Goal: Task Accomplishment & Management: Manage account settings

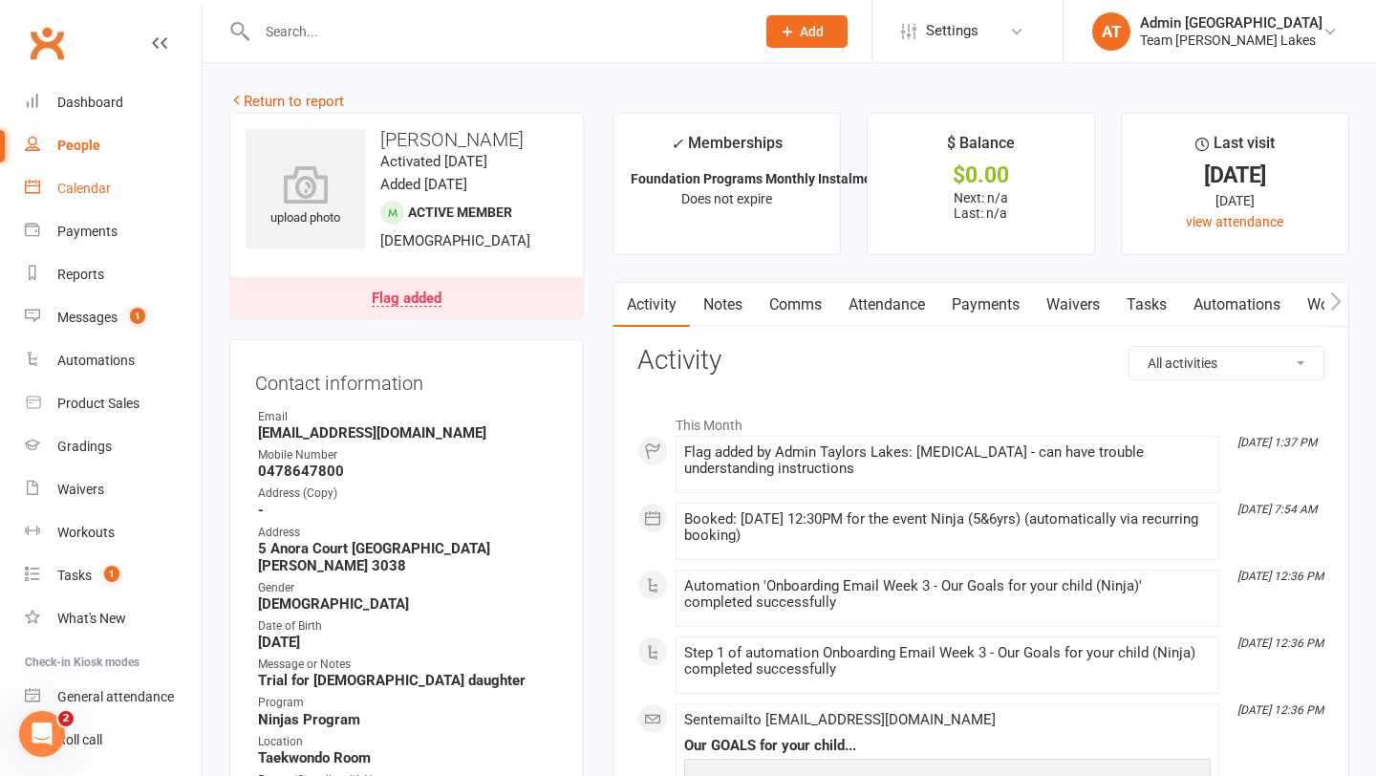
click at [97, 183] on div "Calendar" at bounding box center [84, 188] width 54 height 15
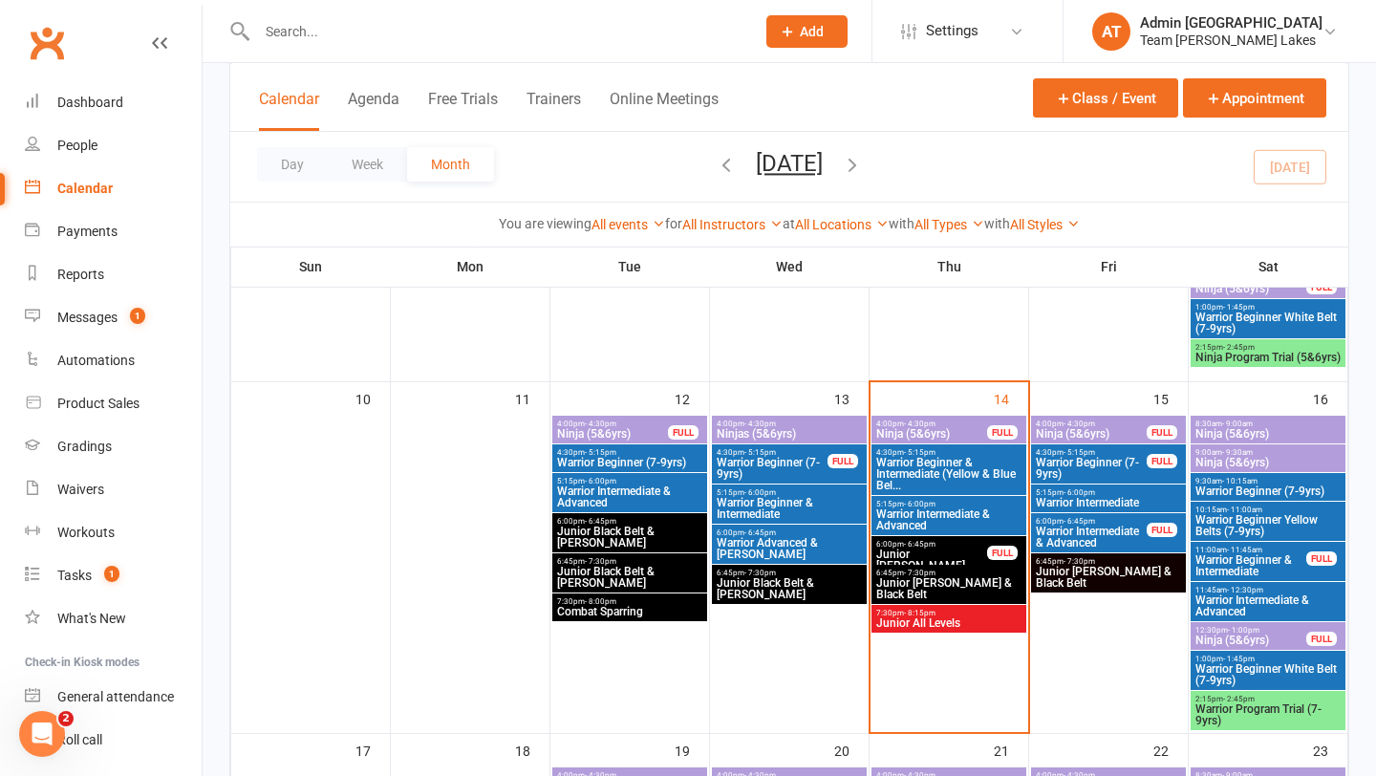
scroll to position [805, 0]
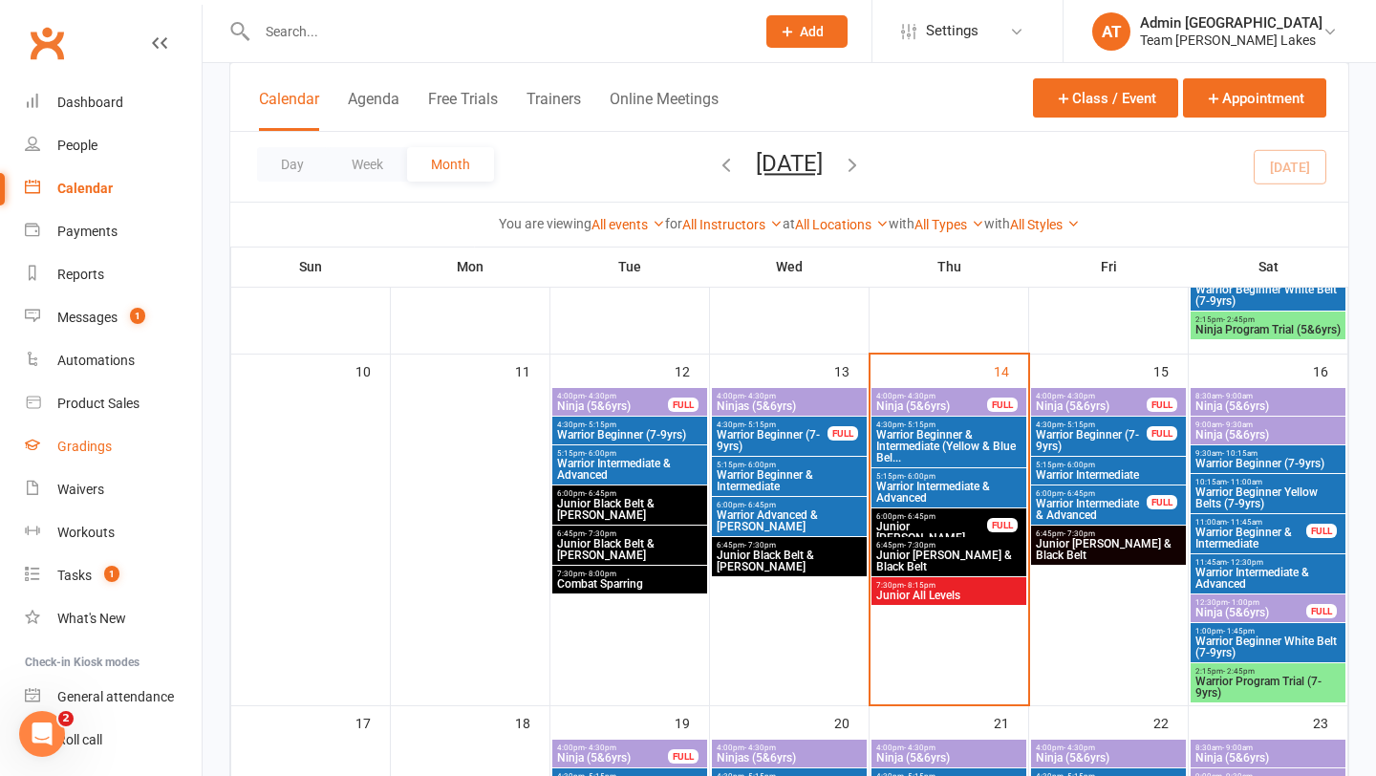
click at [101, 441] on div "Gradings" at bounding box center [84, 446] width 54 height 15
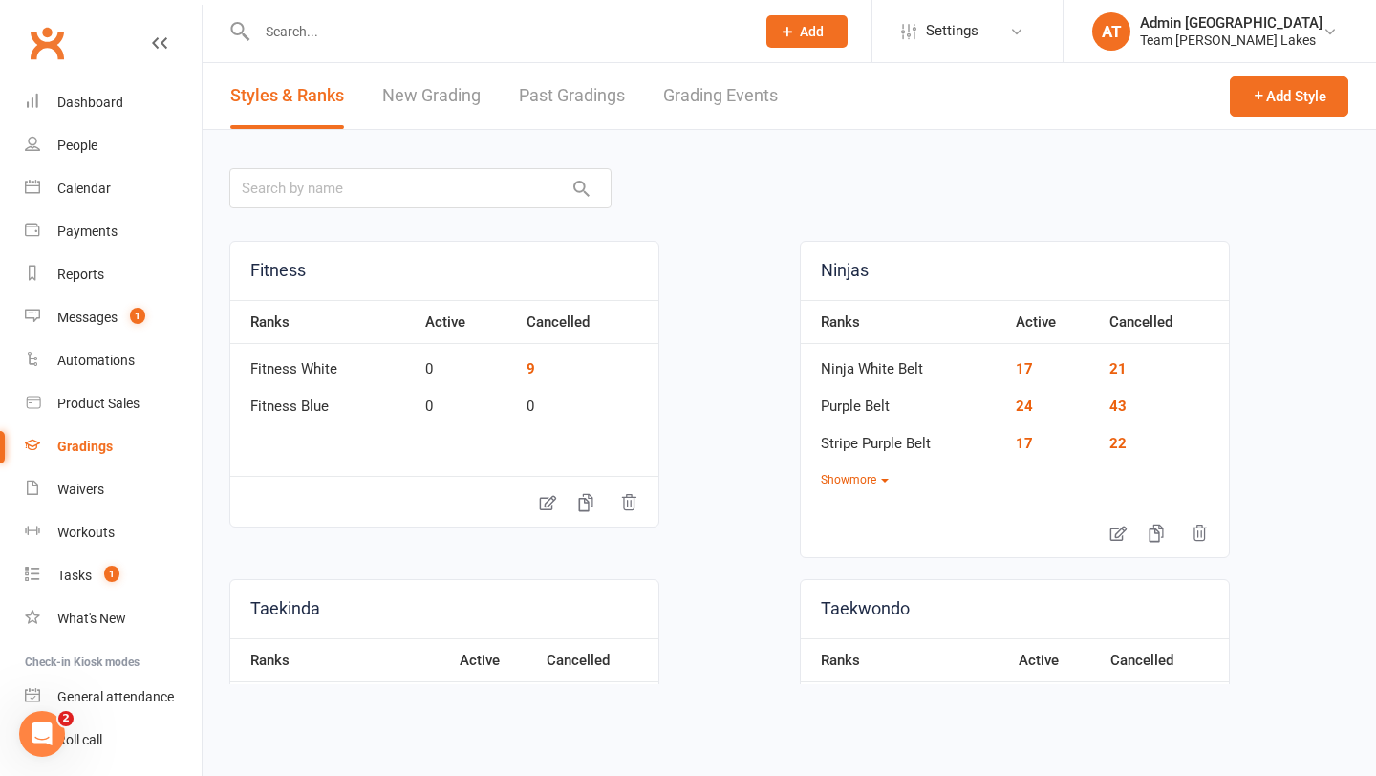
click at [709, 99] on link "Grading Events" at bounding box center [720, 96] width 115 height 66
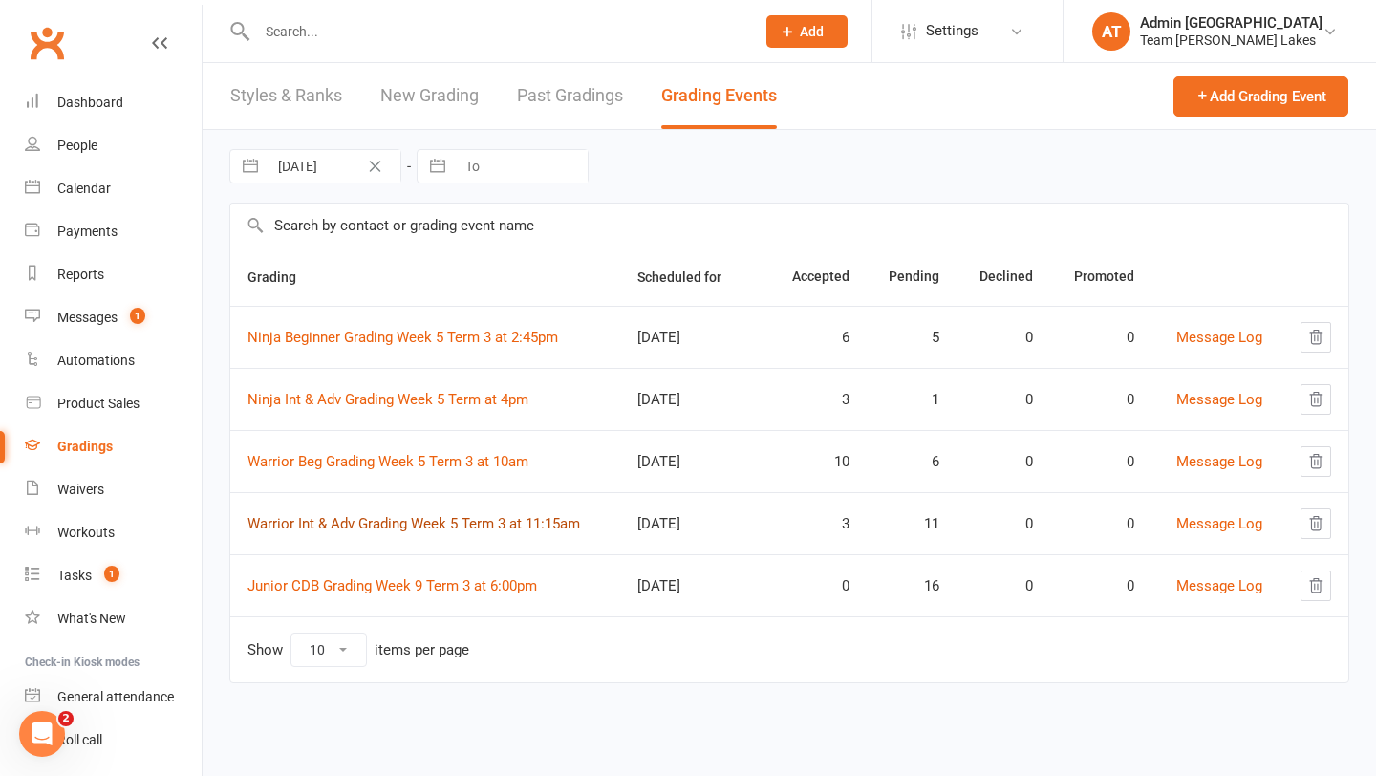
click at [425, 523] on link "Warrior Int & Adv Grading Week 5 Term 3 at 11:15am" at bounding box center [413, 523] width 333 height 17
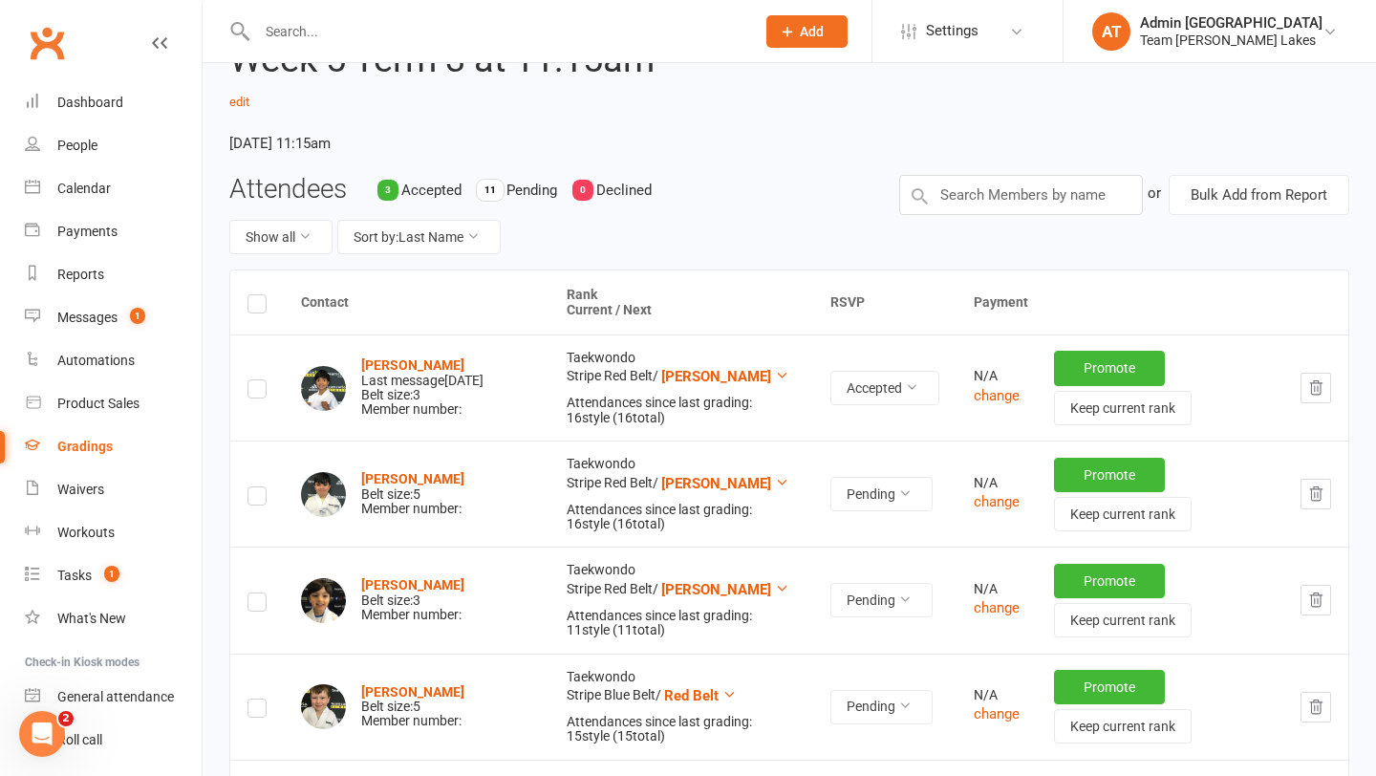
scroll to position [142, 0]
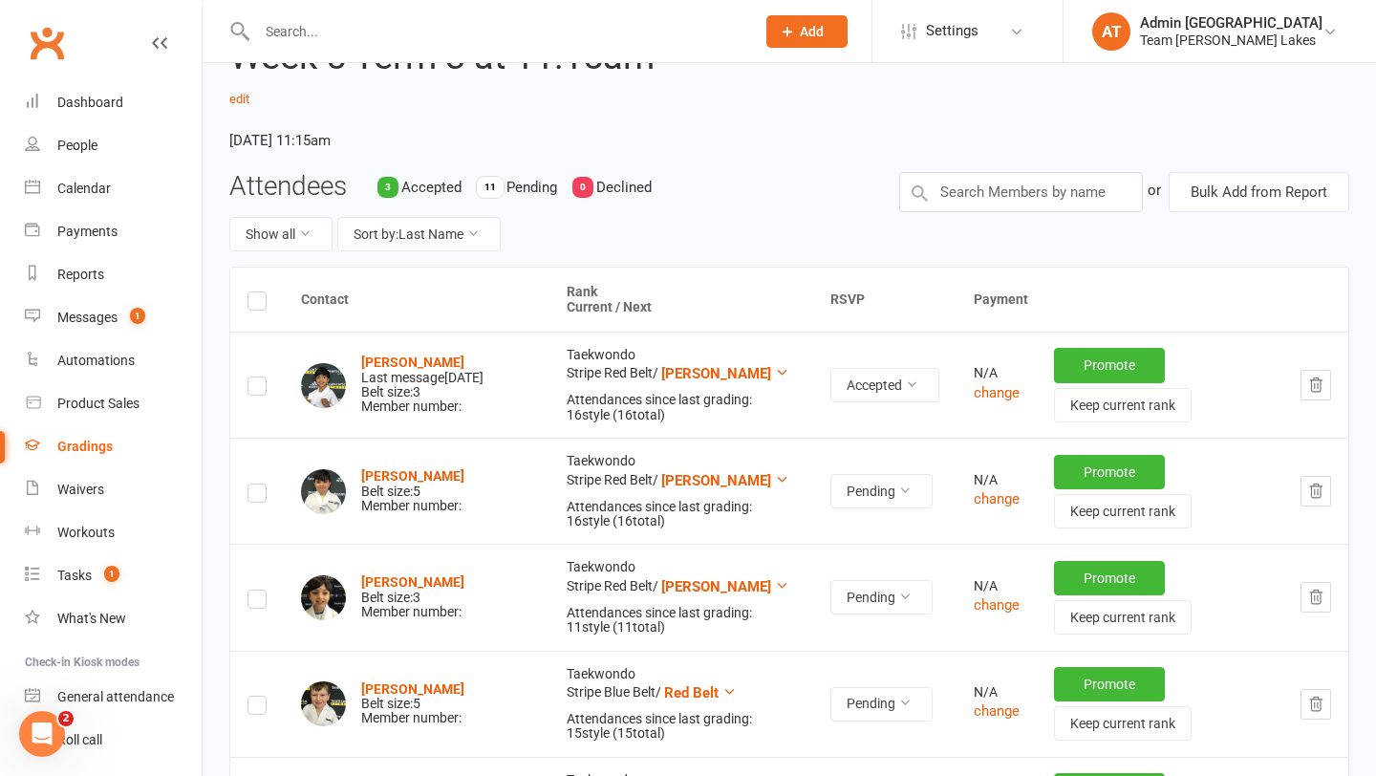
click at [910, 489] on icon "button" at bounding box center [1315, 491] width 17 height 17
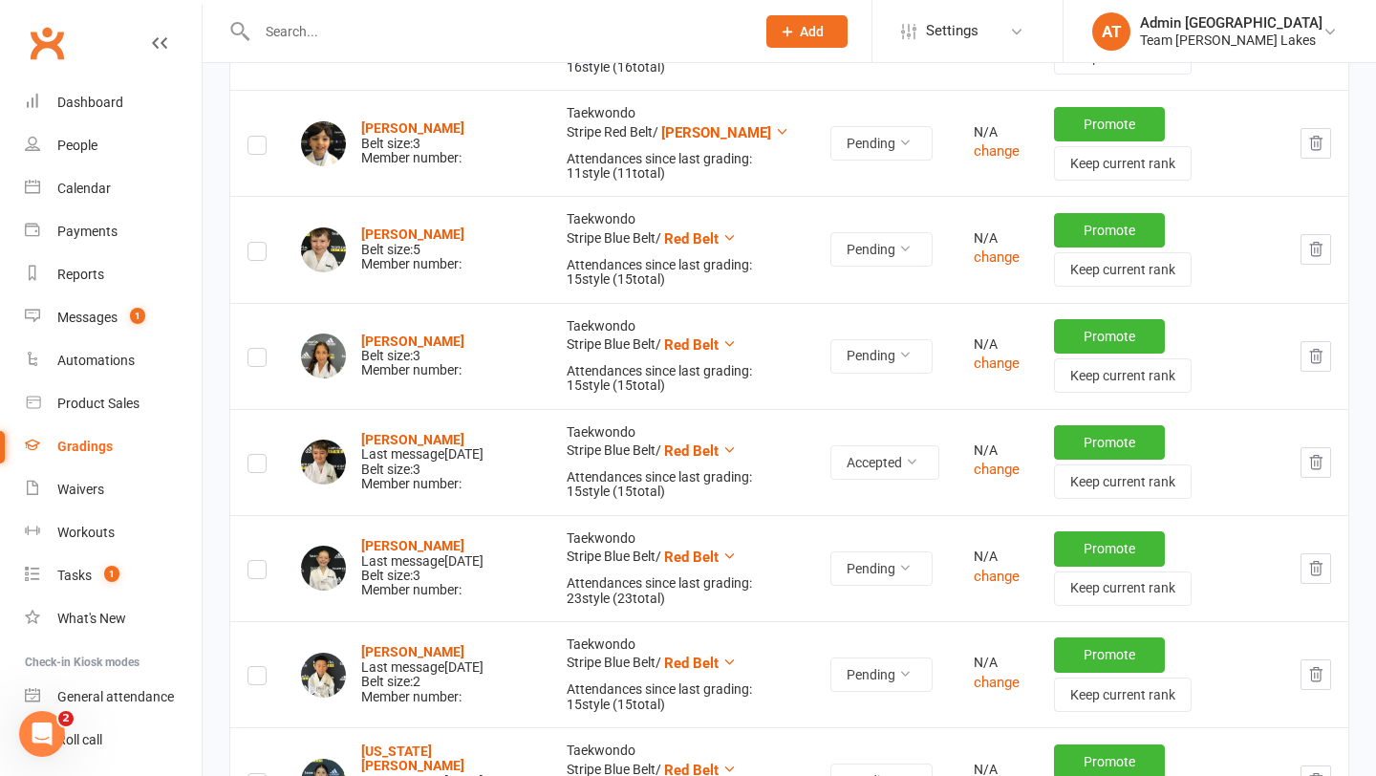
scroll to position [492, 0]
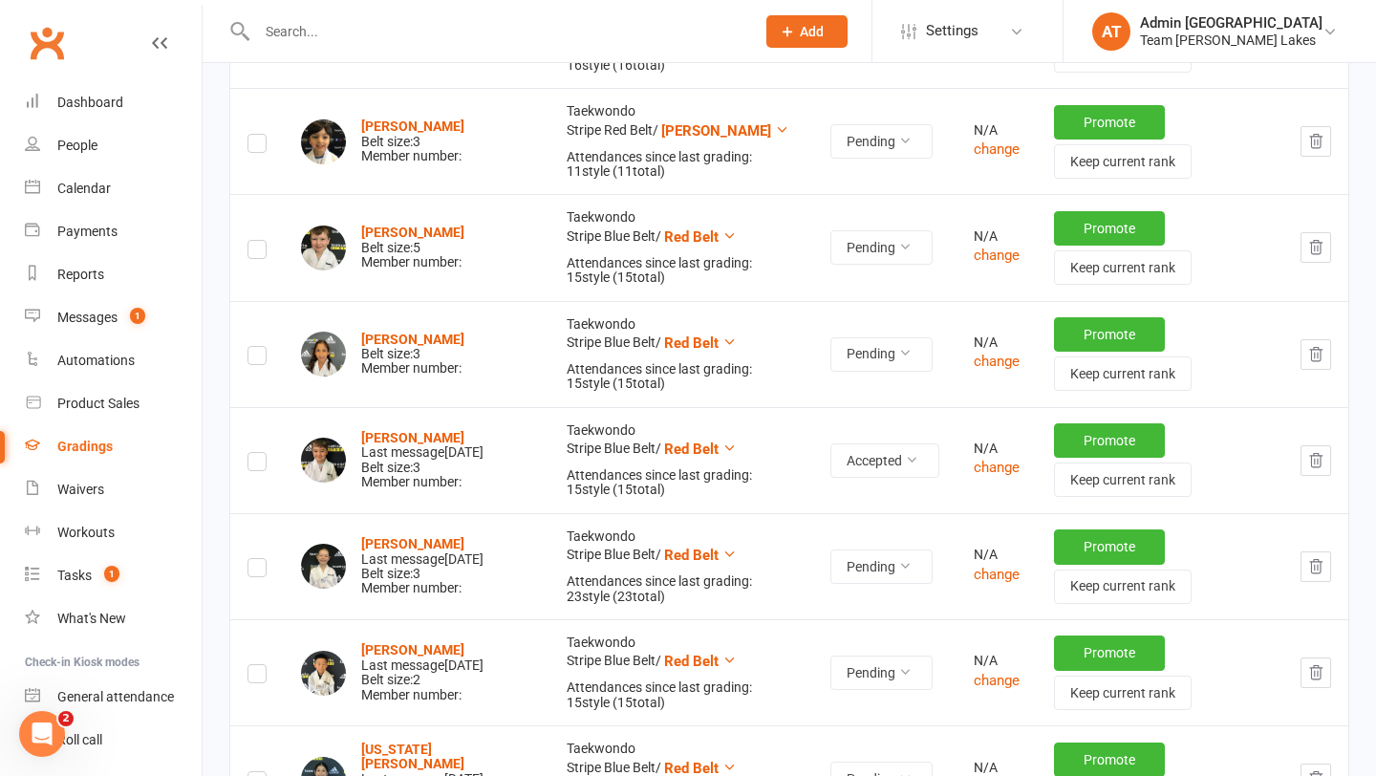
click at [910, 356] on icon "button" at bounding box center [1315, 354] width 17 height 17
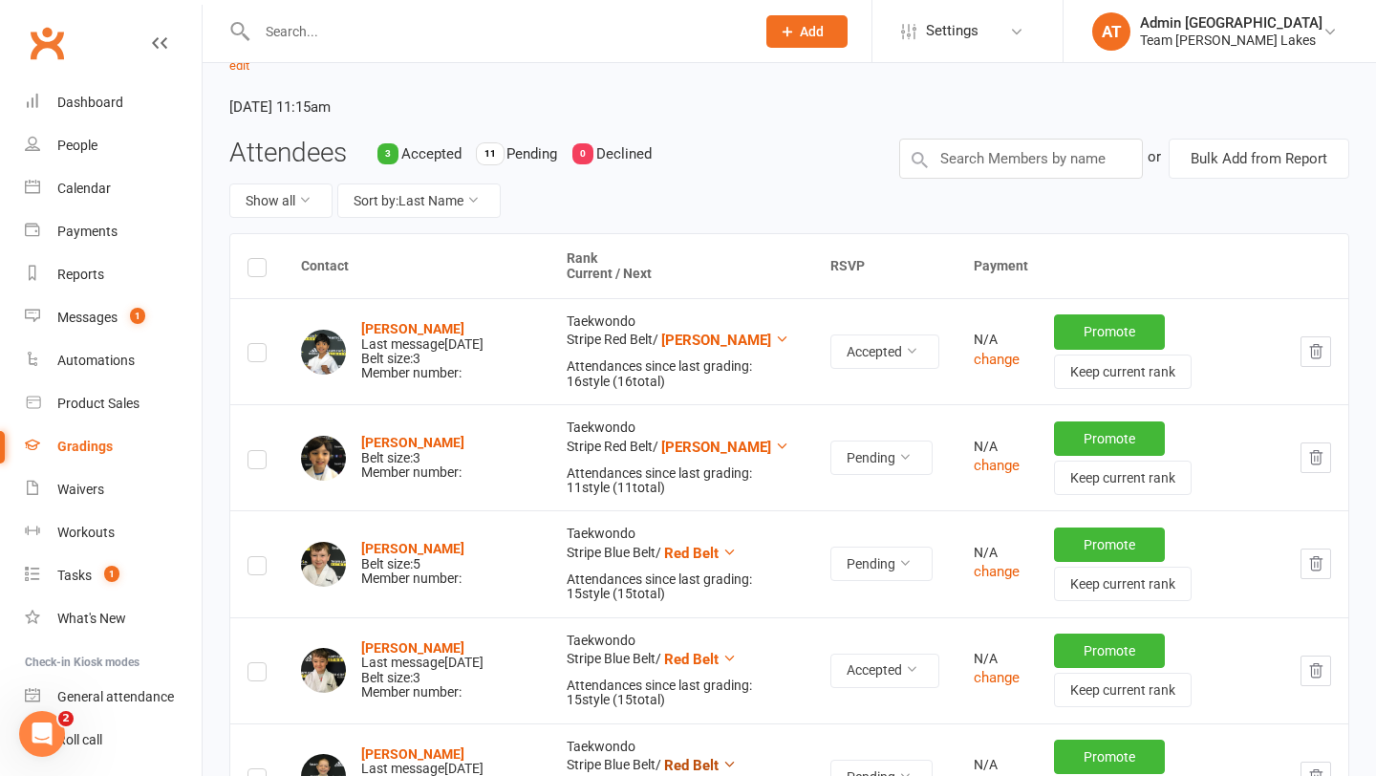
scroll to position [0, 0]
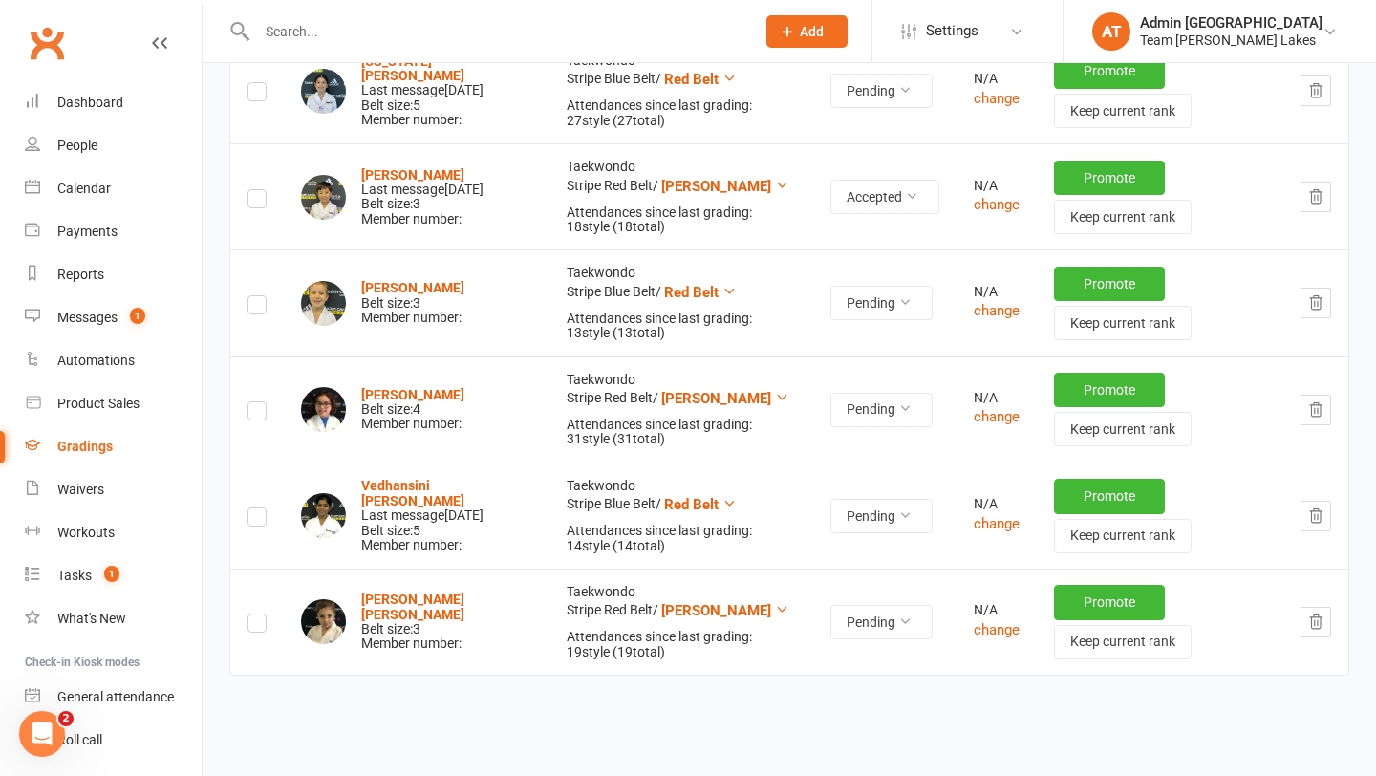
scroll to position [1085, 0]
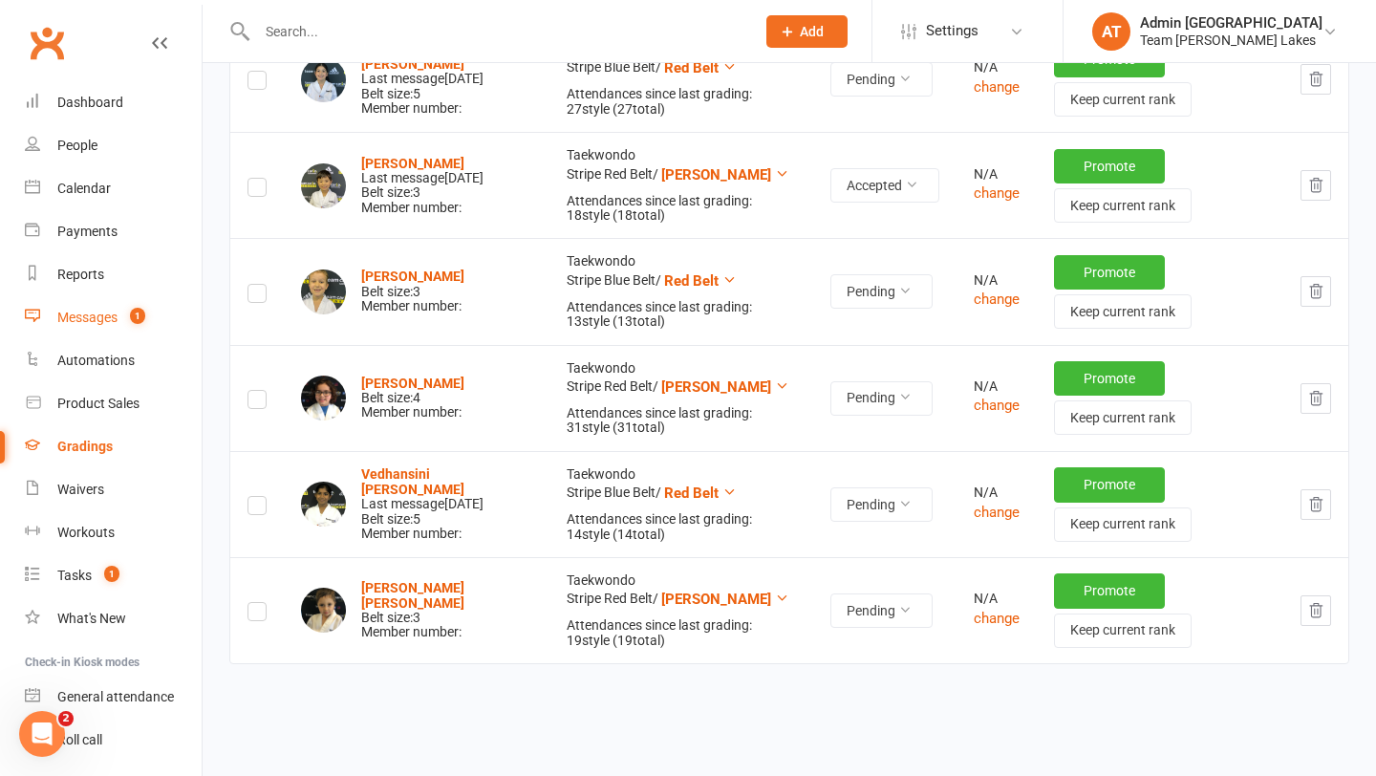
click at [106, 319] on div "Messages" at bounding box center [87, 317] width 60 height 15
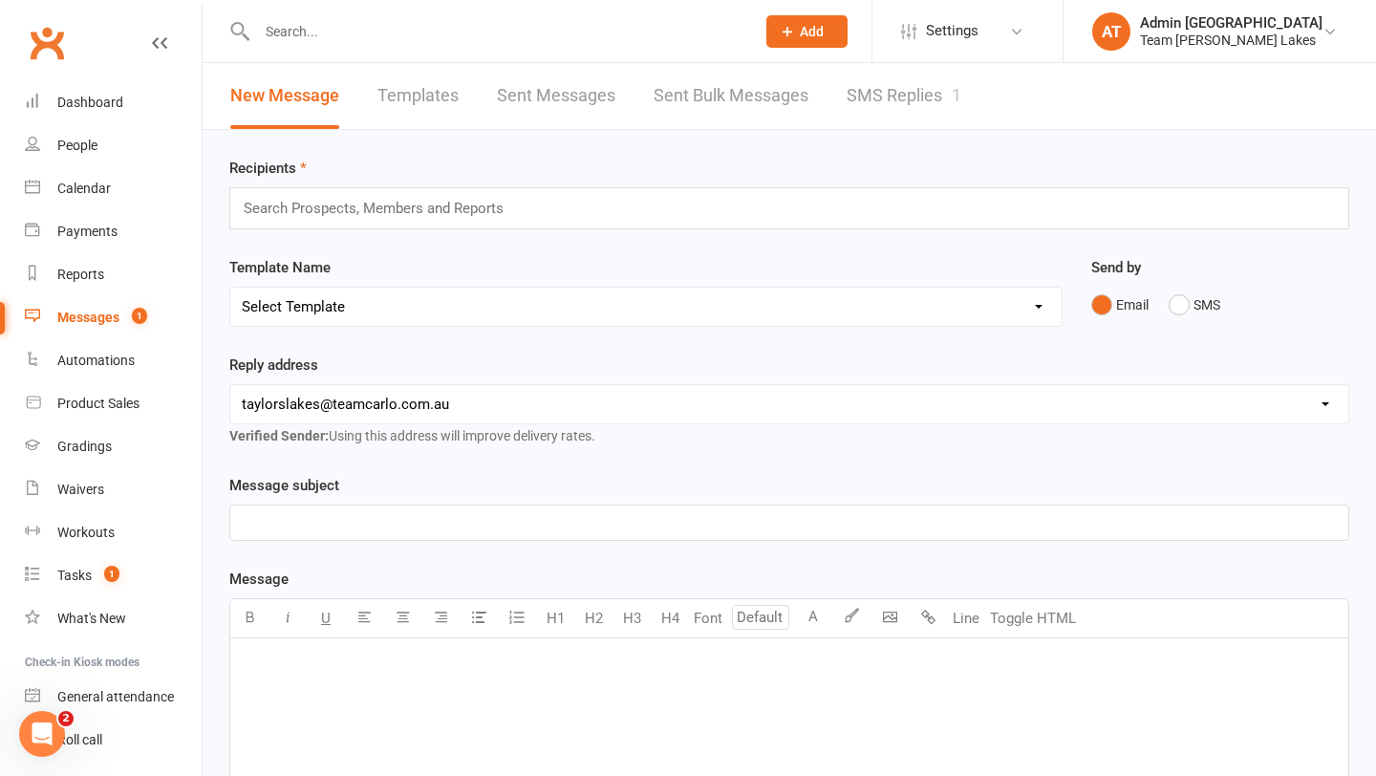
click at [879, 103] on link "SMS Replies 1" at bounding box center [904, 96] width 115 height 66
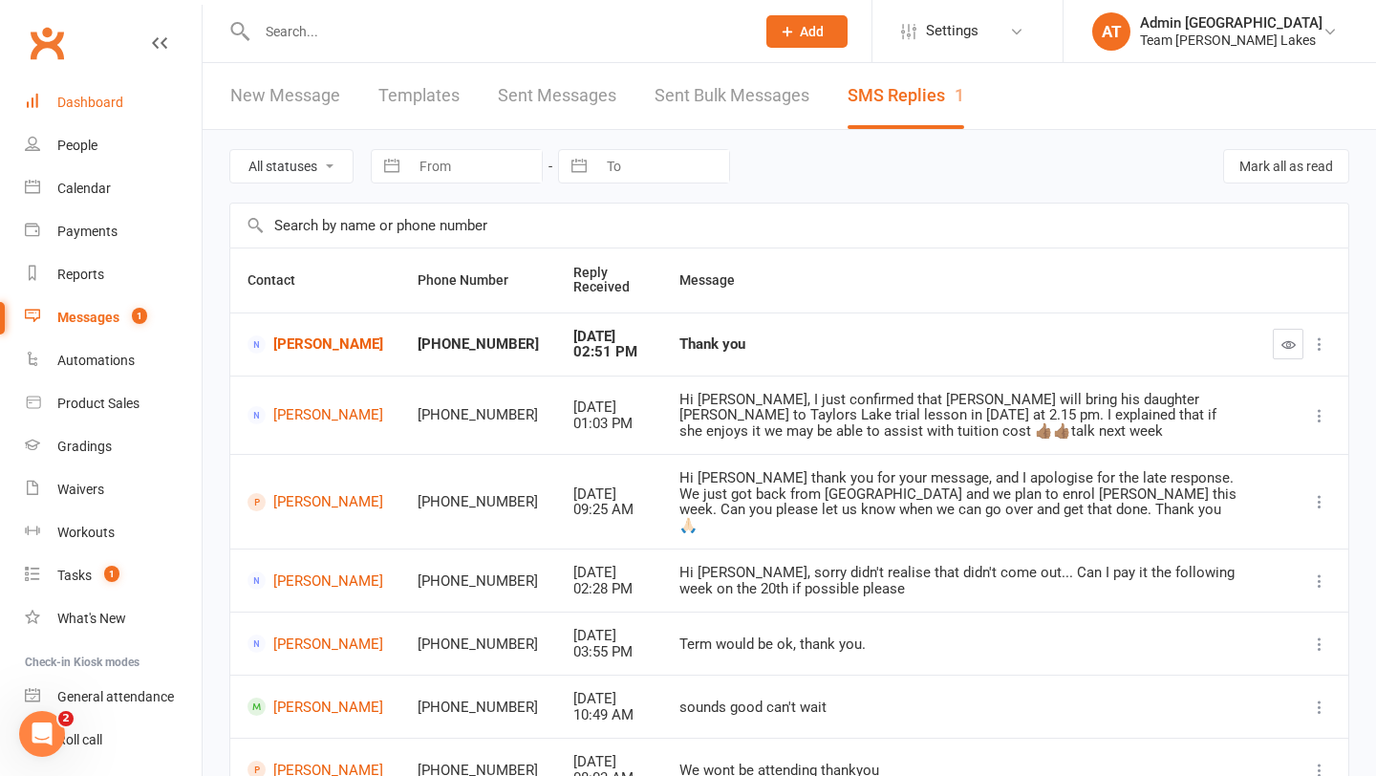
click at [109, 100] on div "Dashboard" at bounding box center [90, 102] width 66 height 15
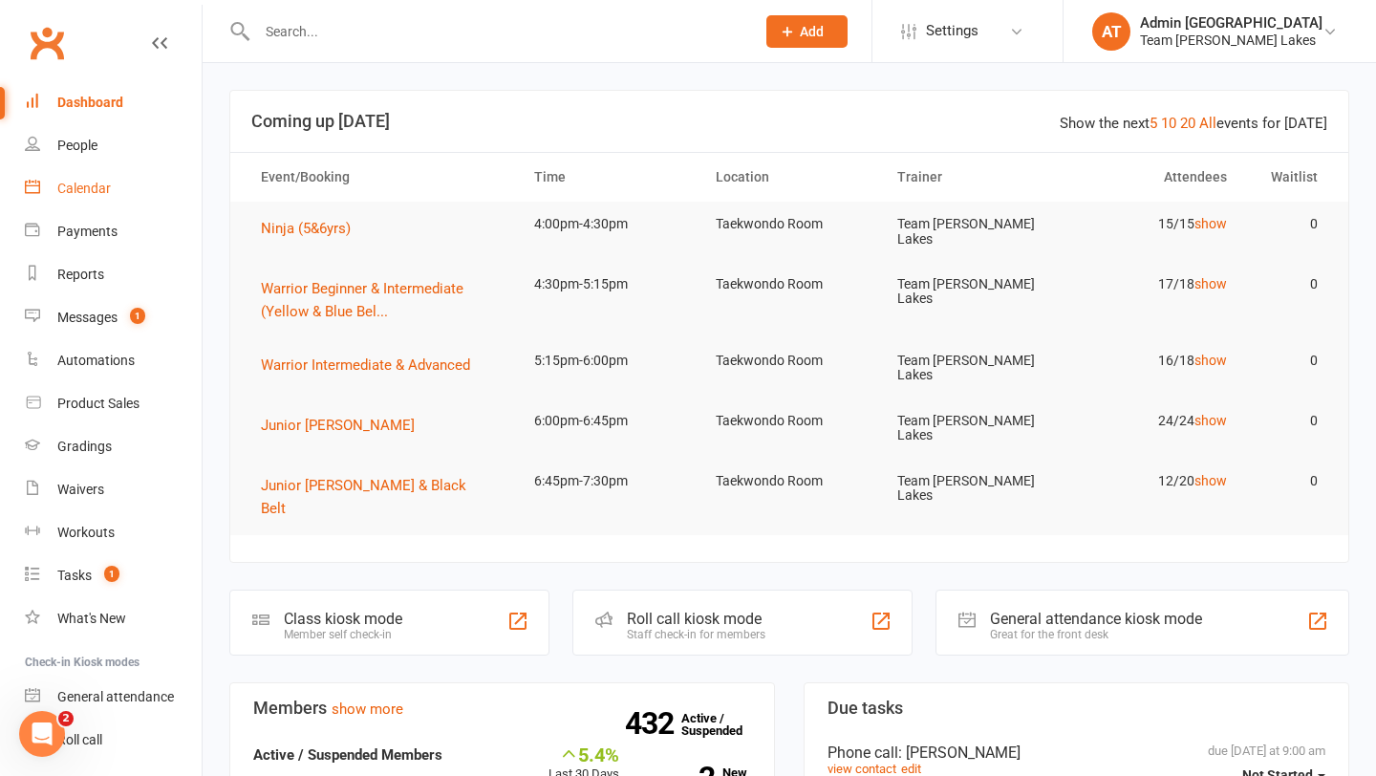
click at [77, 178] on link "Calendar" at bounding box center [113, 188] width 177 height 43
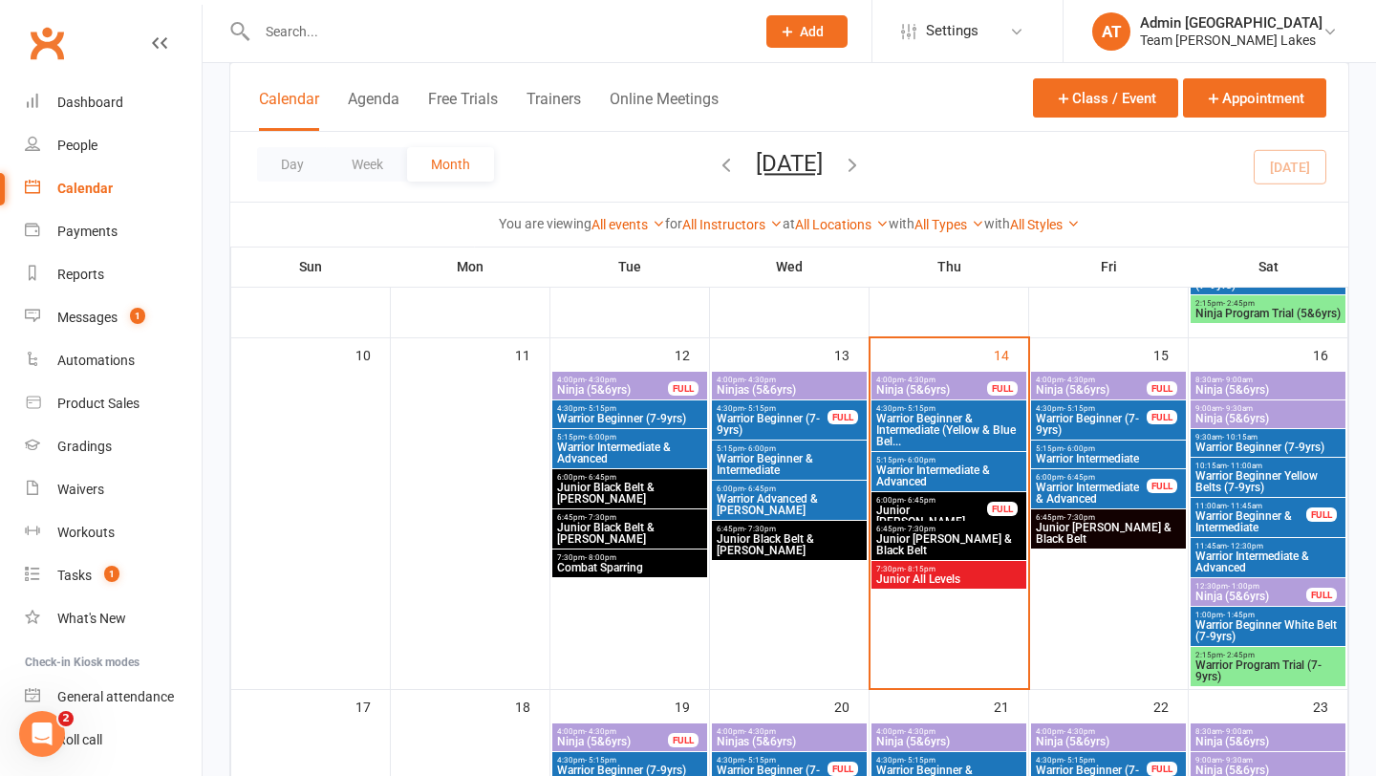
scroll to position [960, 0]
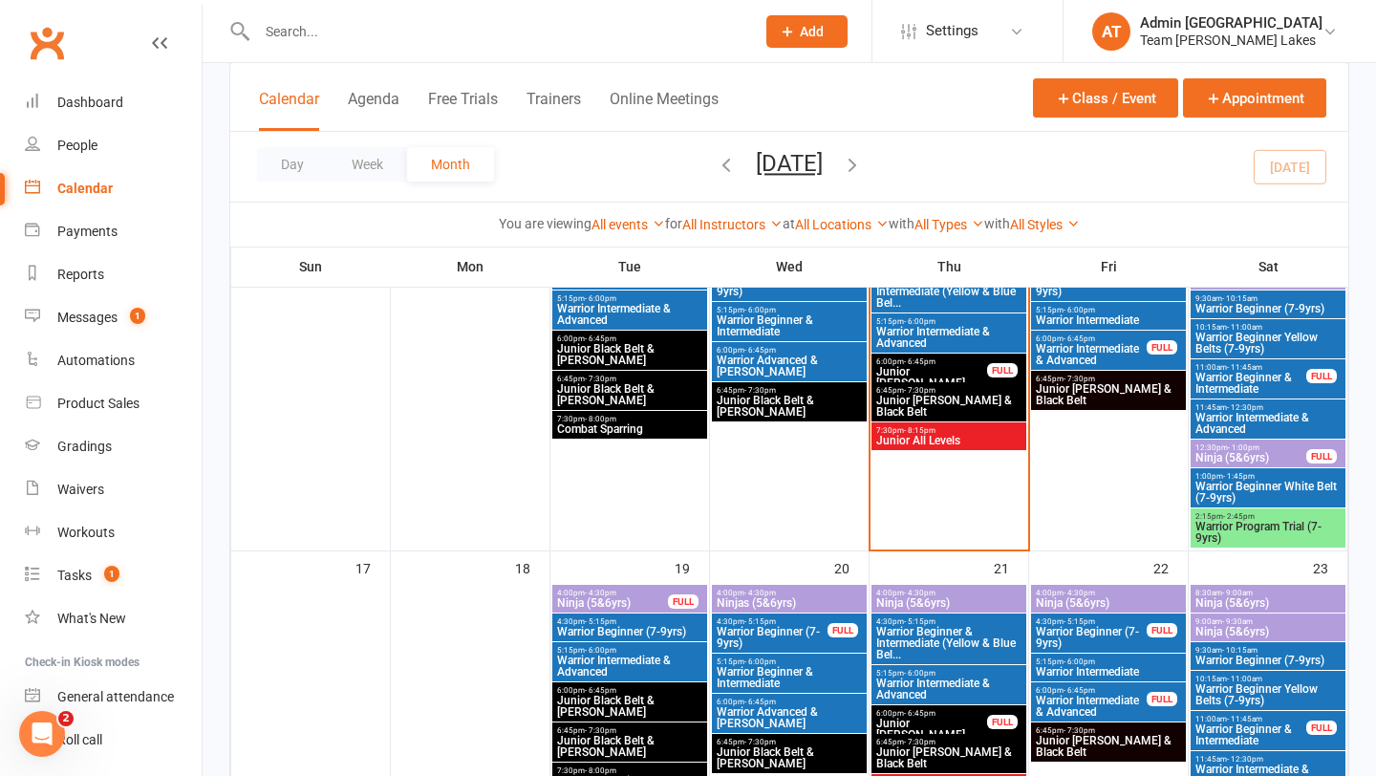
click at [838, 397] on span "Junior Black Belt & [PERSON_NAME]" at bounding box center [789, 406] width 147 height 23
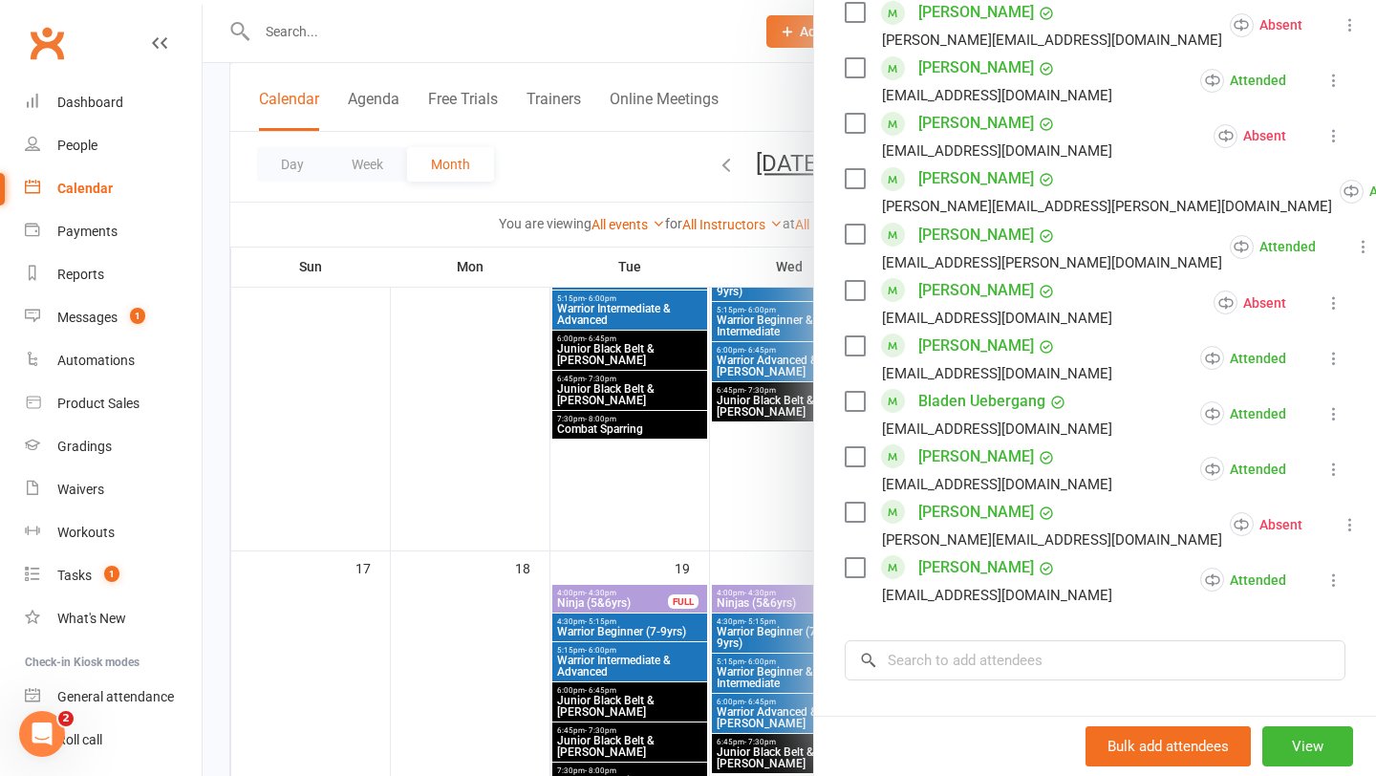
scroll to position [973, 0]
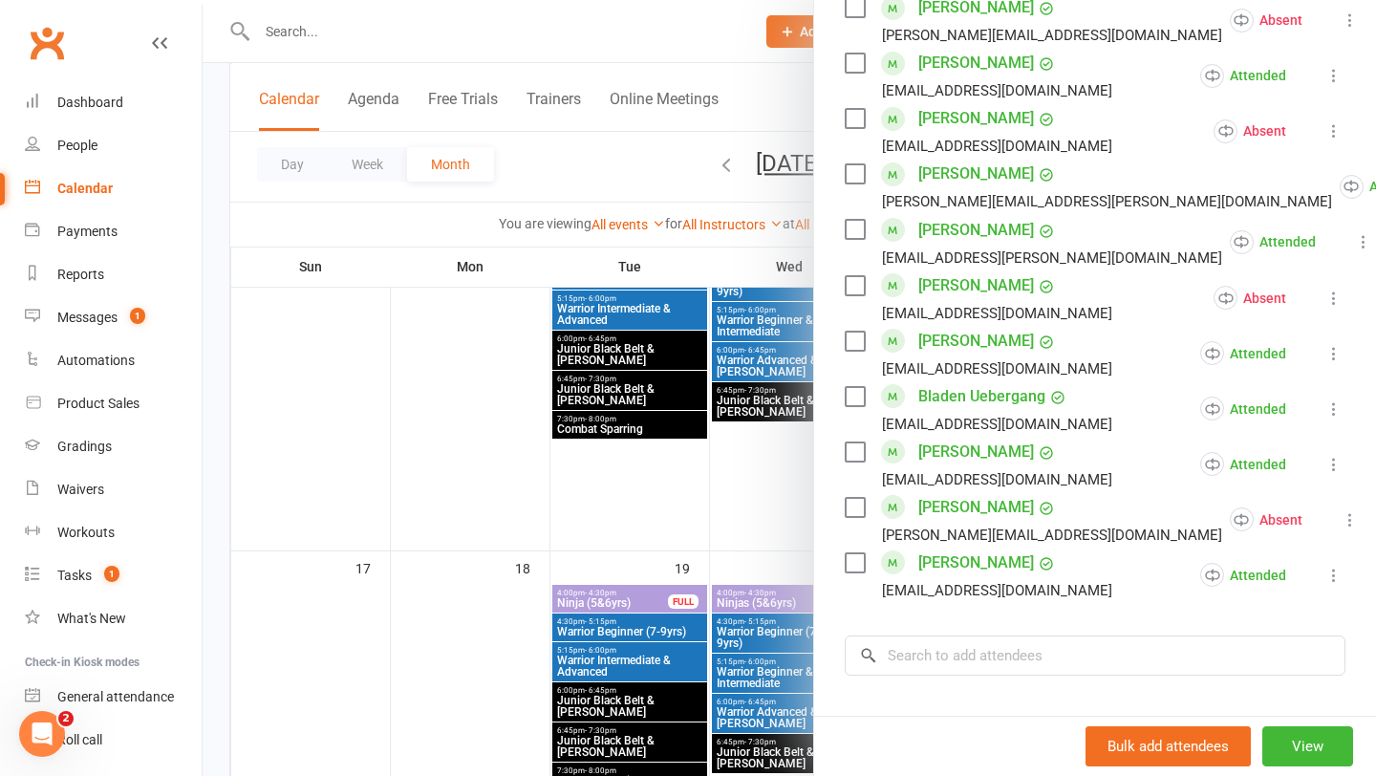
click at [743, 384] on div at bounding box center [789, 388] width 1173 height 776
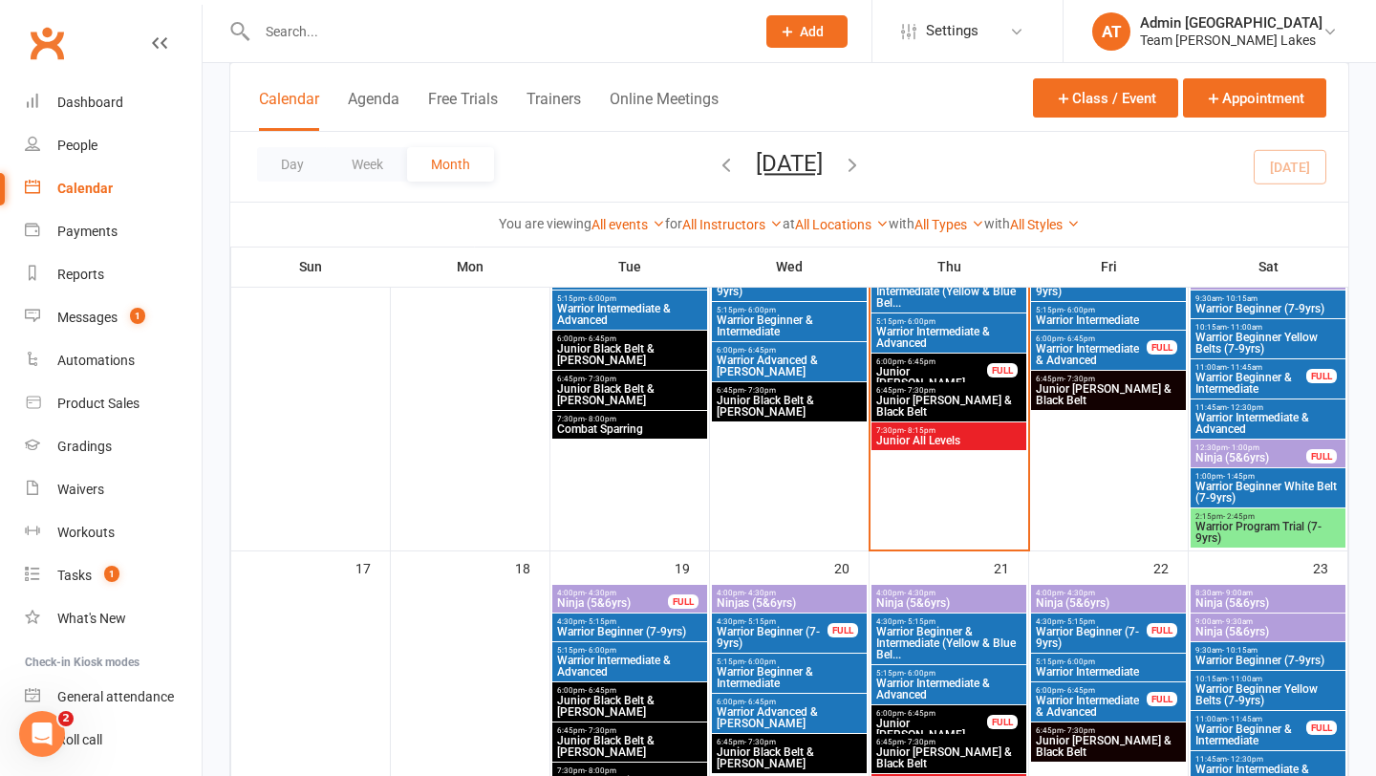
click at [749, 365] on span "Warrior Advanced & [PERSON_NAME]" at bounding box center [789, 365] width 147 height 23
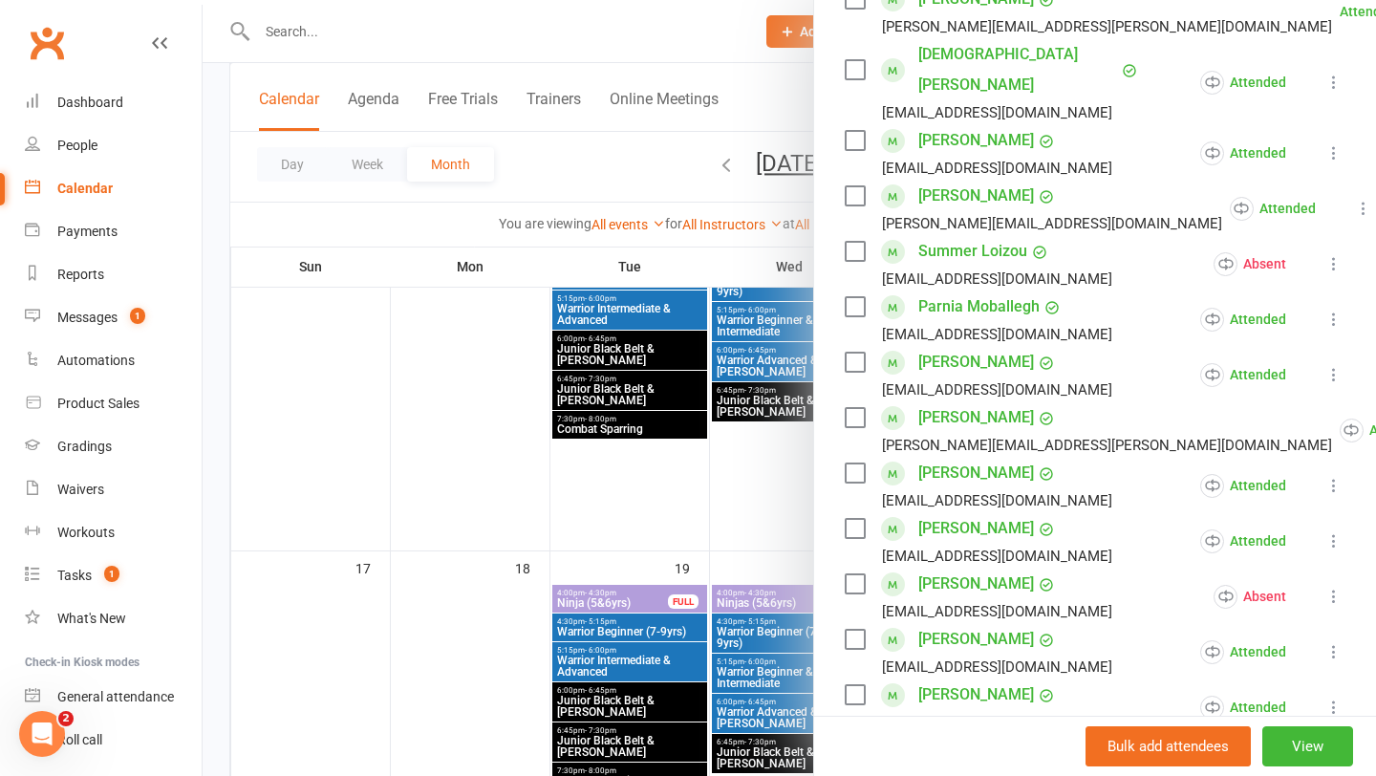
scroll to position [581, 0]
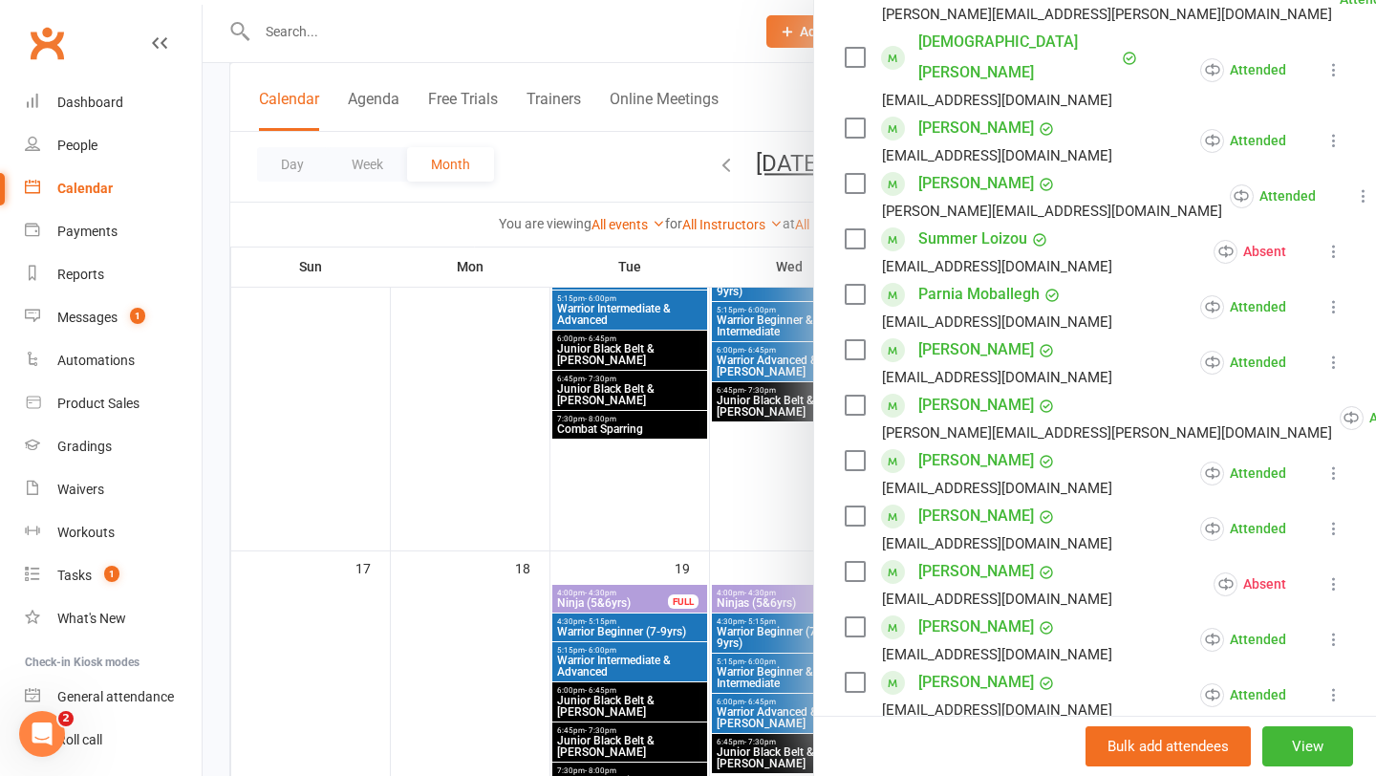
click at [747, 331] on div at bounding box center [789, 388] width 1173 height 776
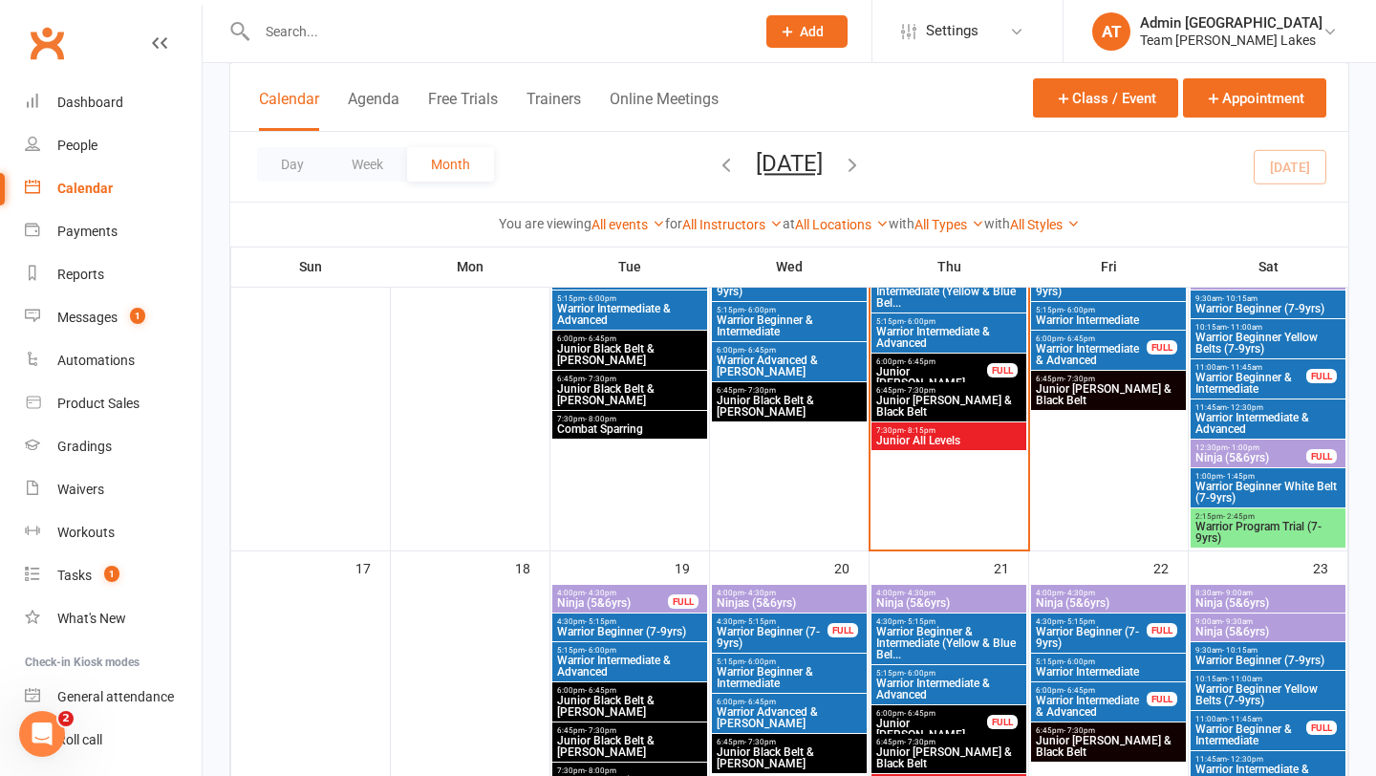
click at [751, 325] on span "Warrior Beginner & Intermediate" at bounding box center [789, 325] width 147 height 23
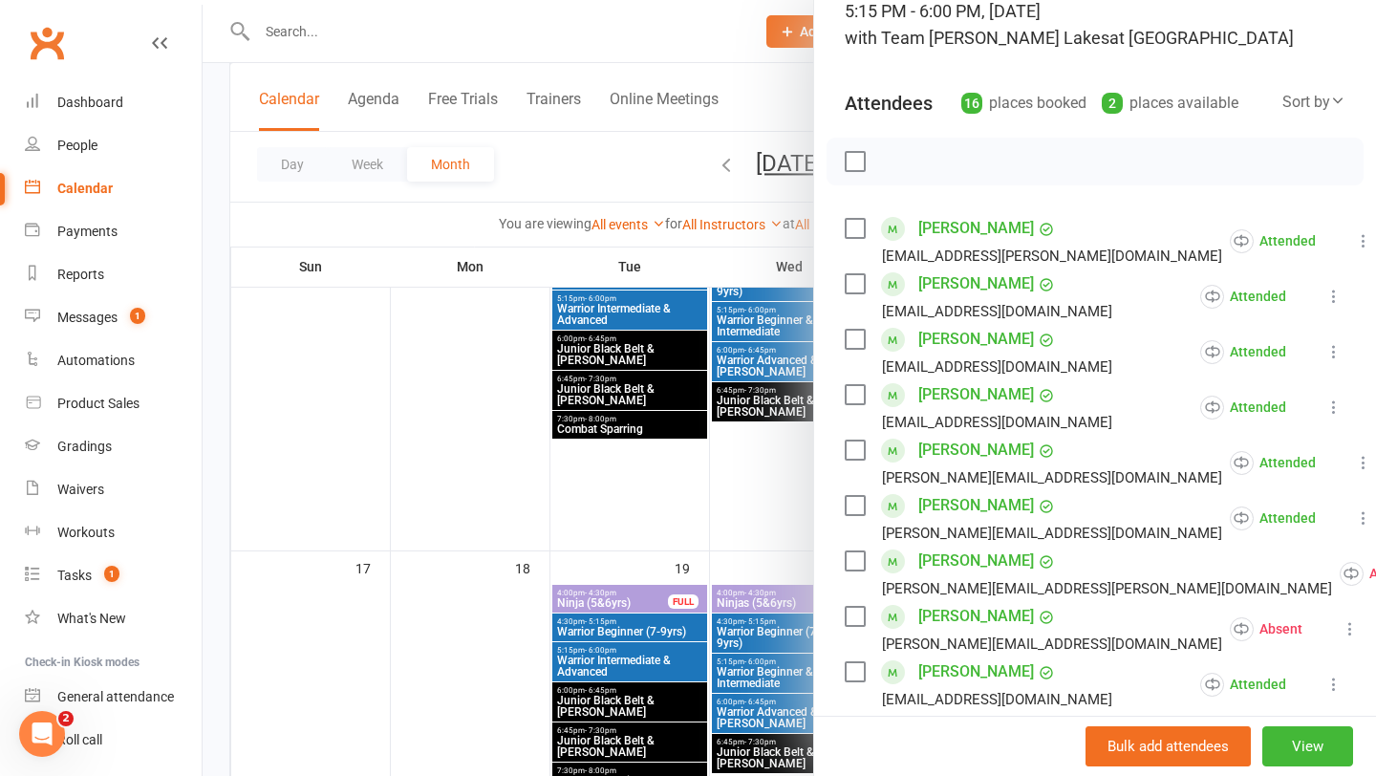
scroll to position [145, 0]
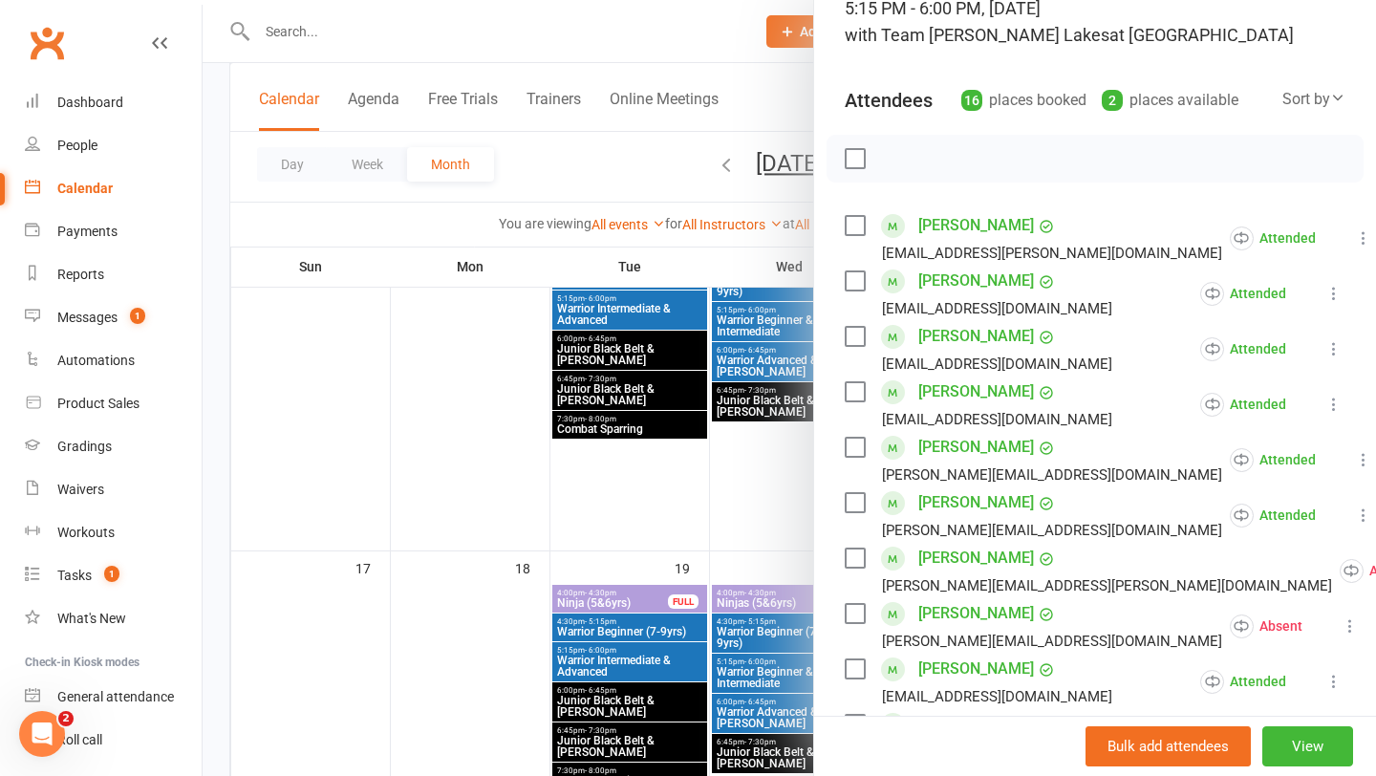
click at [743, 346] on div at bounding box center [789, 388] width 1173 height 776
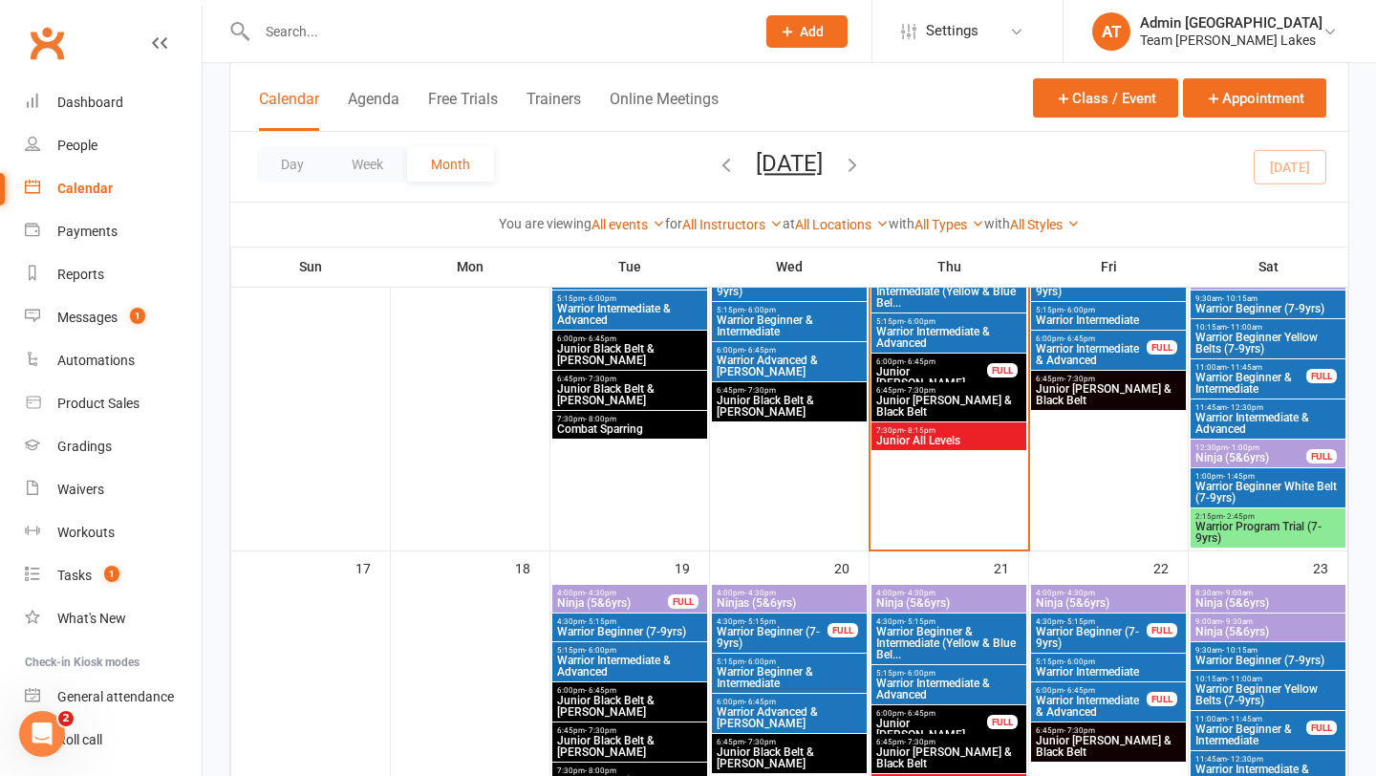
click at [758, 365] on span "Warrior Advanced & [PERSON_NAME]" at bounding box center [789, 365] width 147 height 23
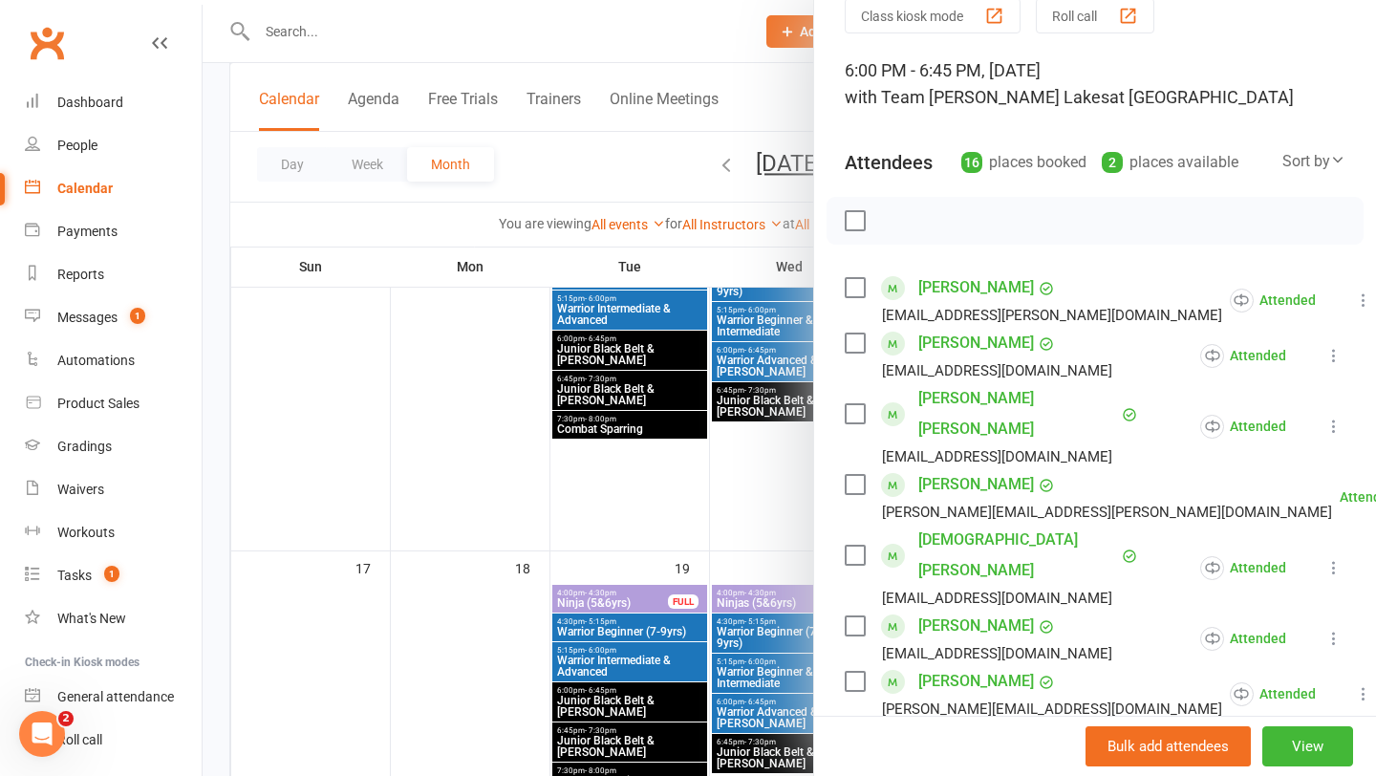
scroll to position [85, 0]
click at [741, 323] on div at bounding box center [789, 388] width 1173 height 776
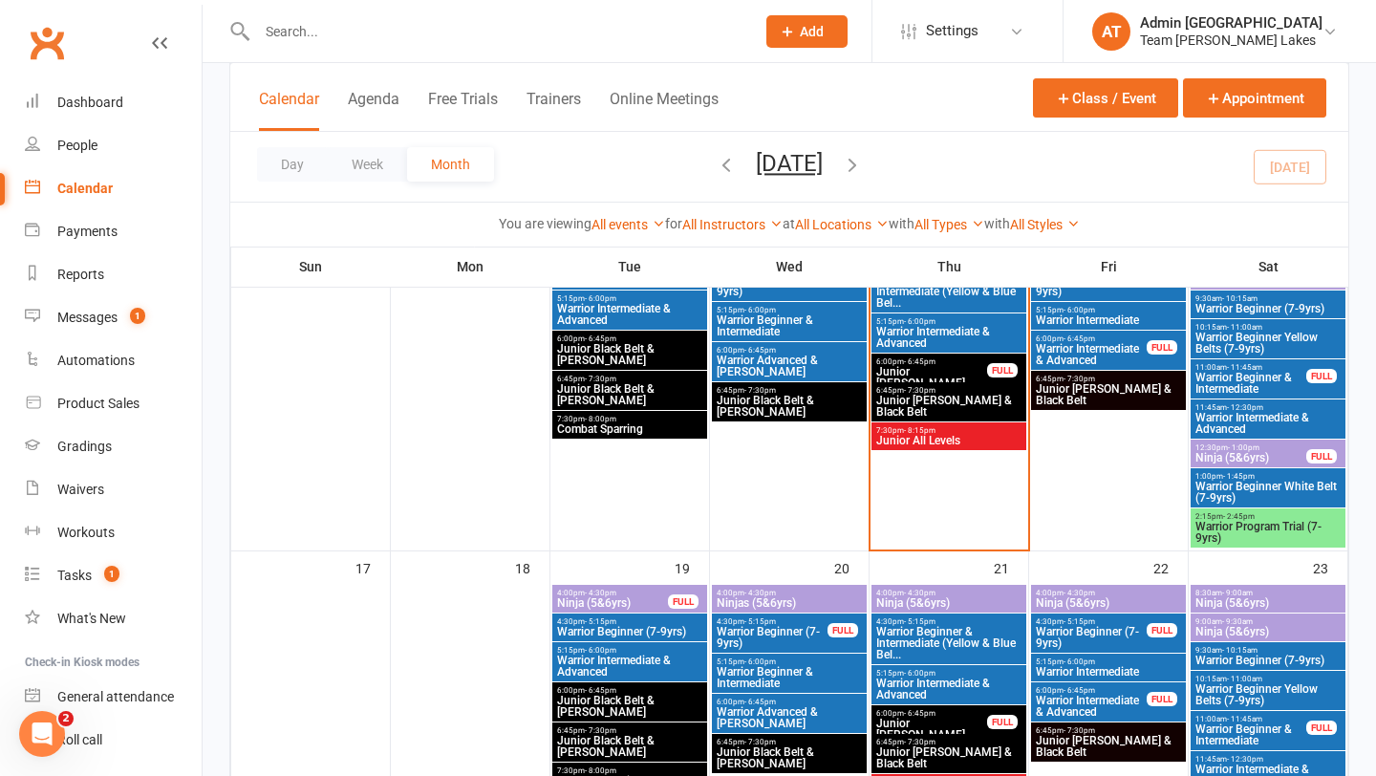
click at [741, 323] on span "Warrior Beginner & Intermediate" at bounding box center [789, 325] width 147 height 23
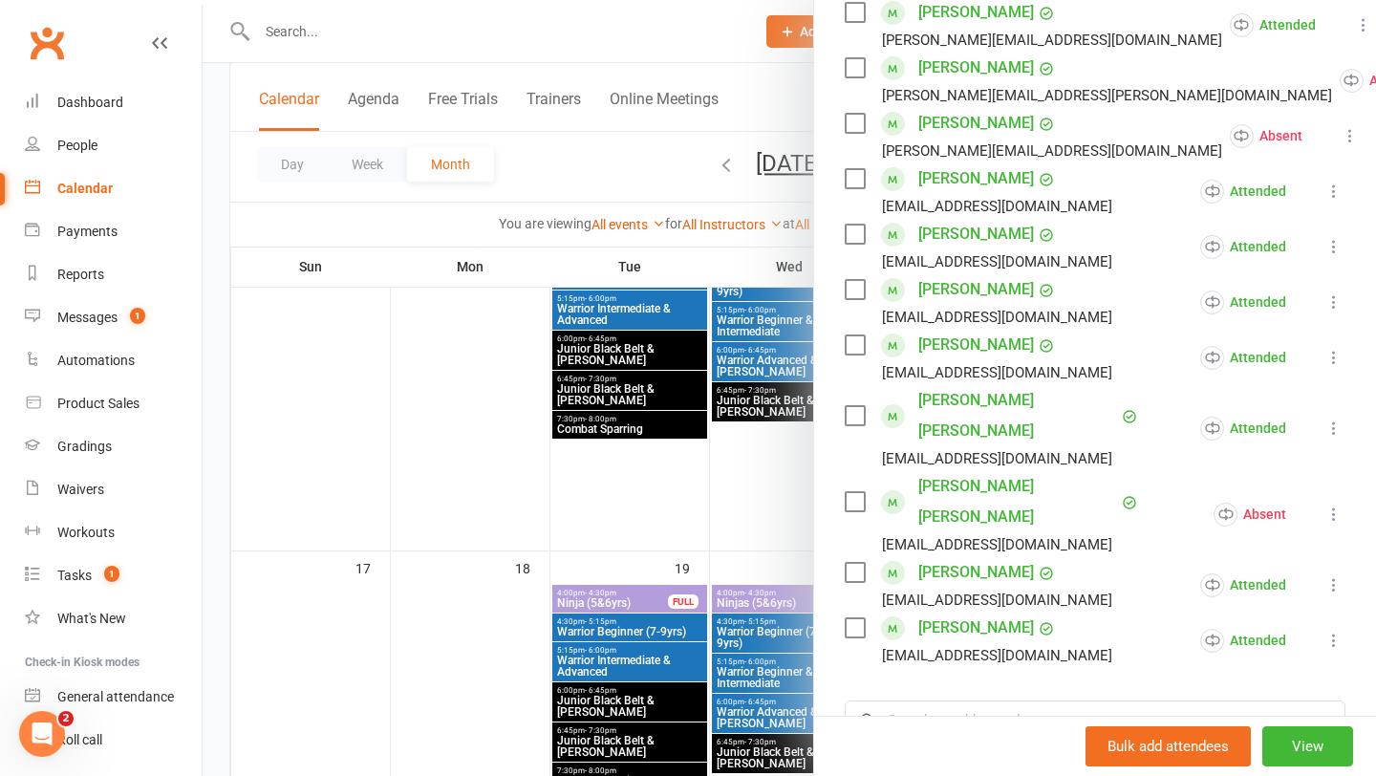
scroll to position [638, 0]
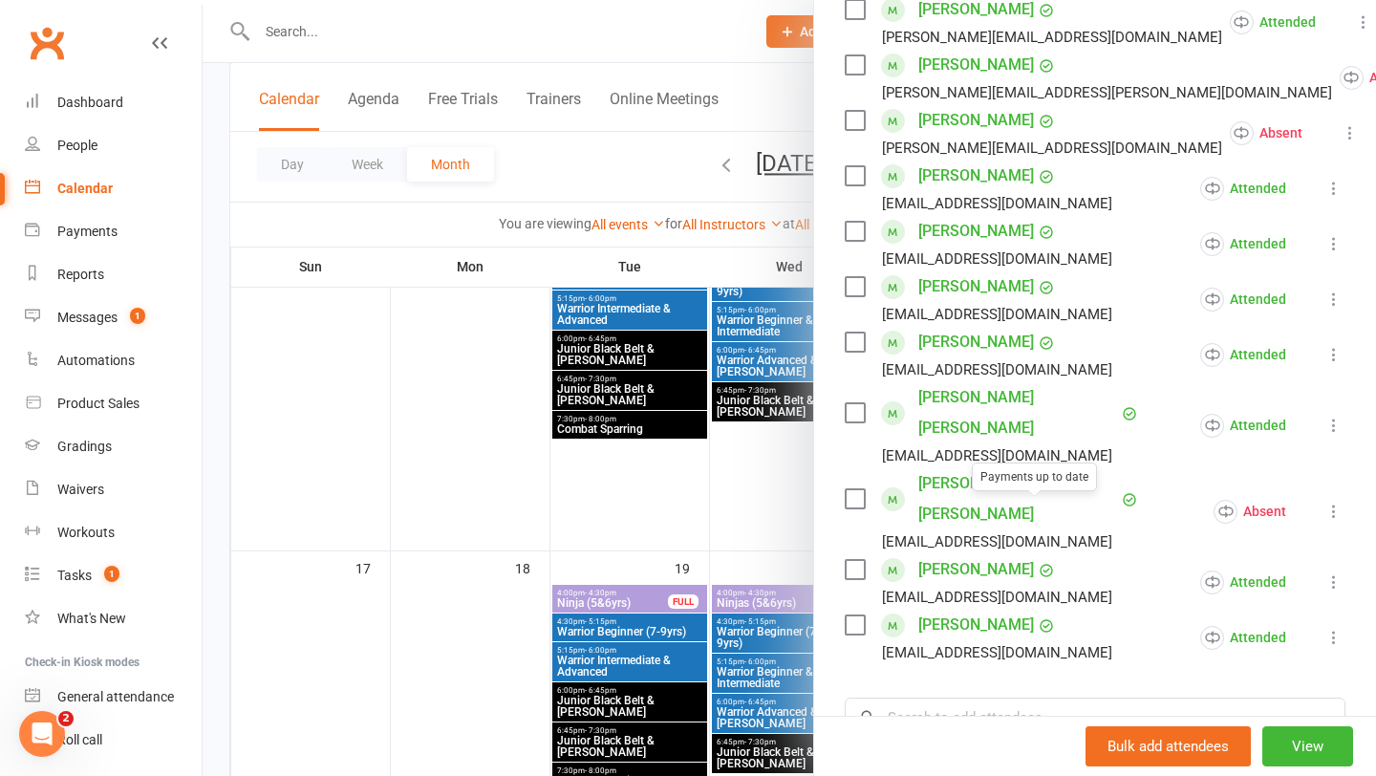
click at [747, 398] on div at bounding box center [789, 388] width 1173 height 776
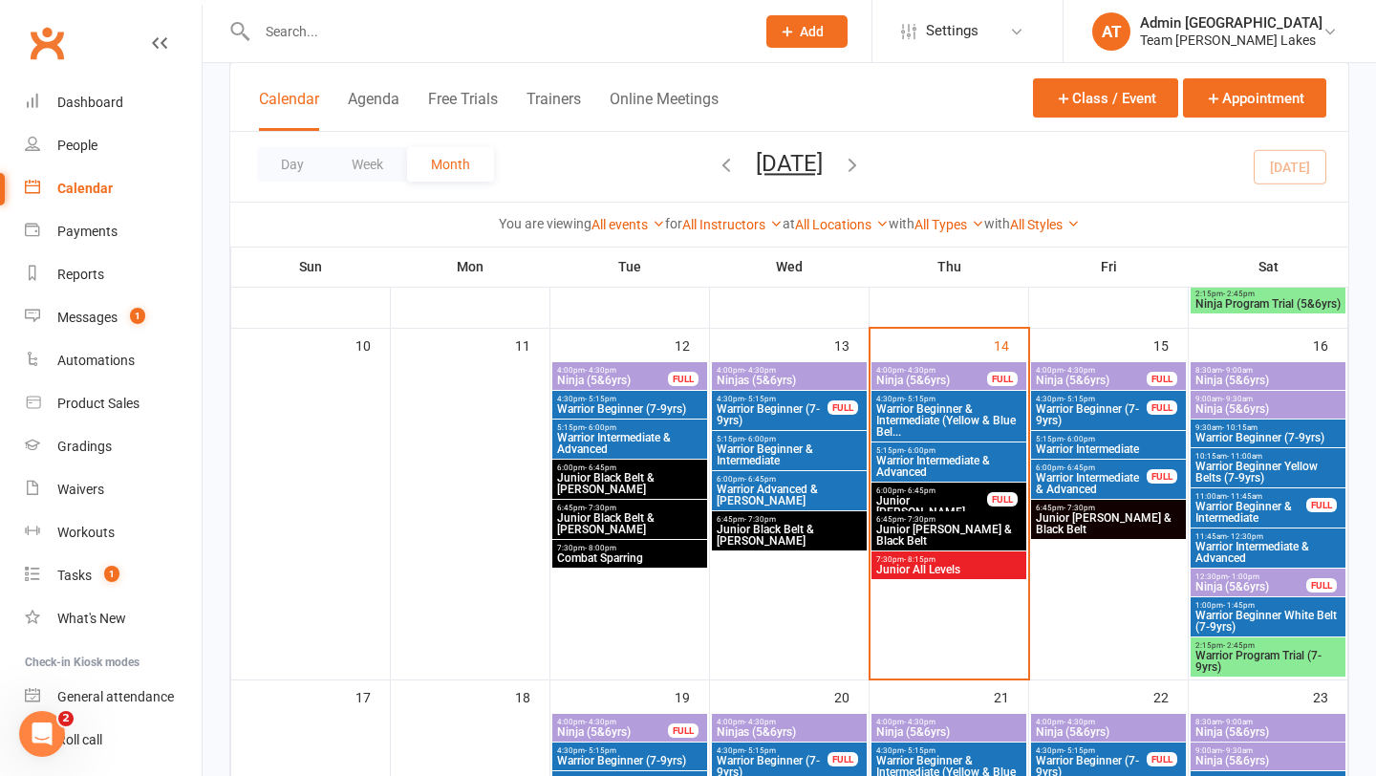
scroll to position [785, 0]
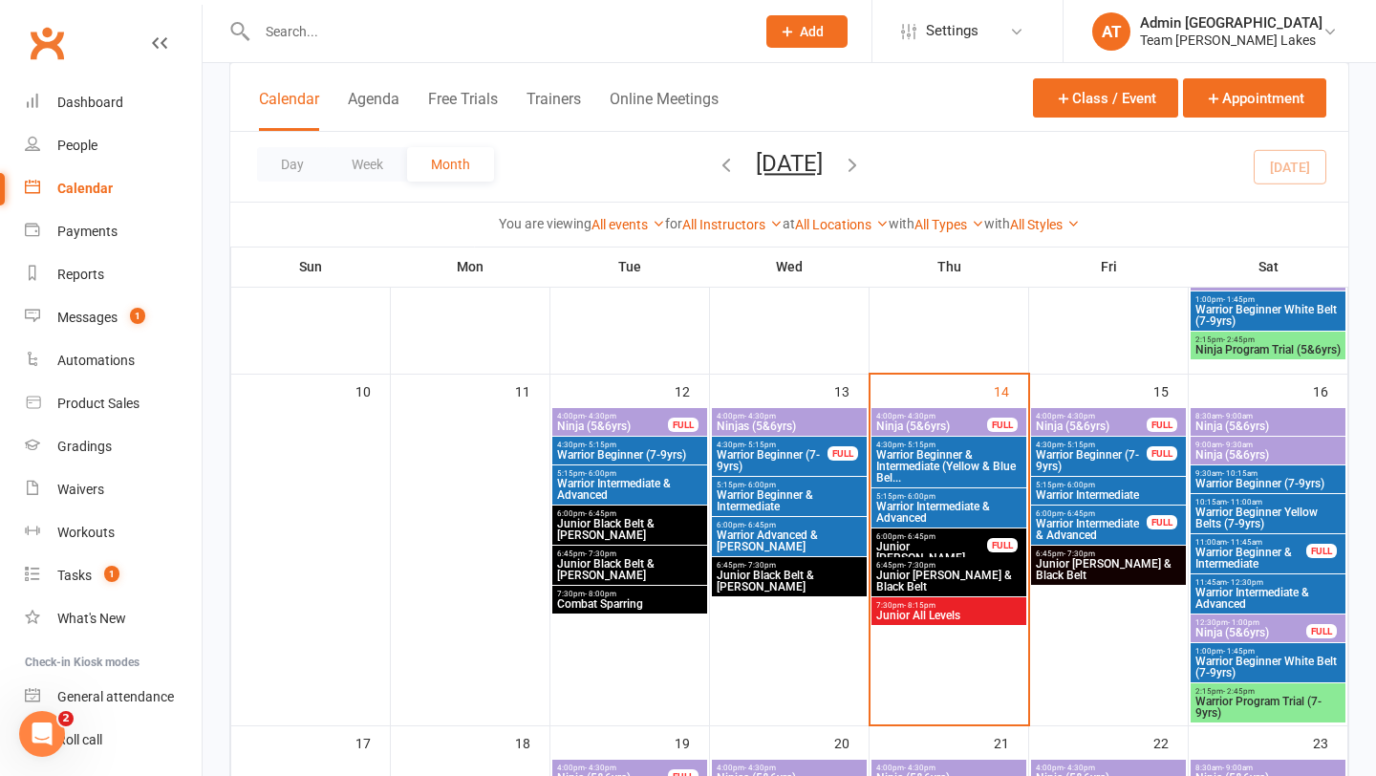
click at [757, 461] on span "Warrior Beginner (7-9yrs)" at bounding box center [772, 460] width 113 height 23
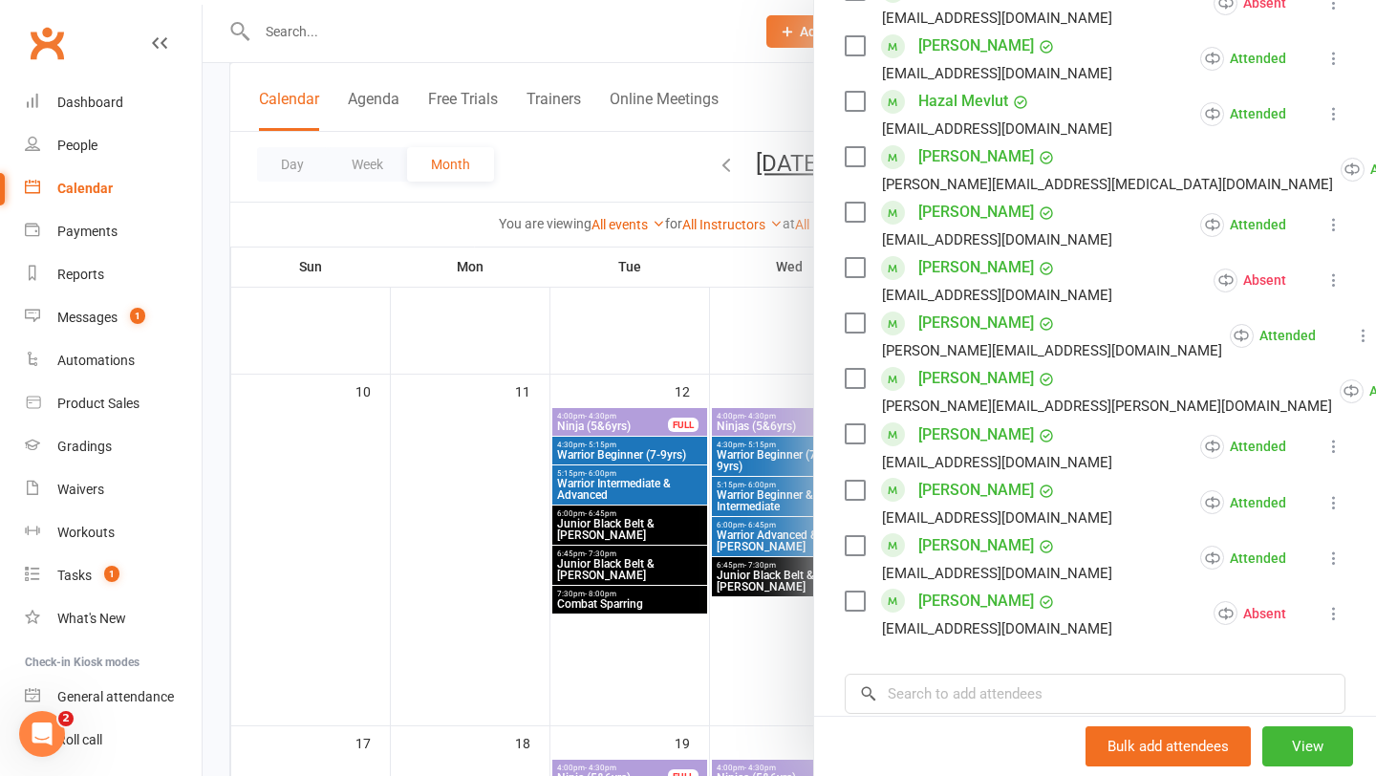
scroll to position [777, 0]
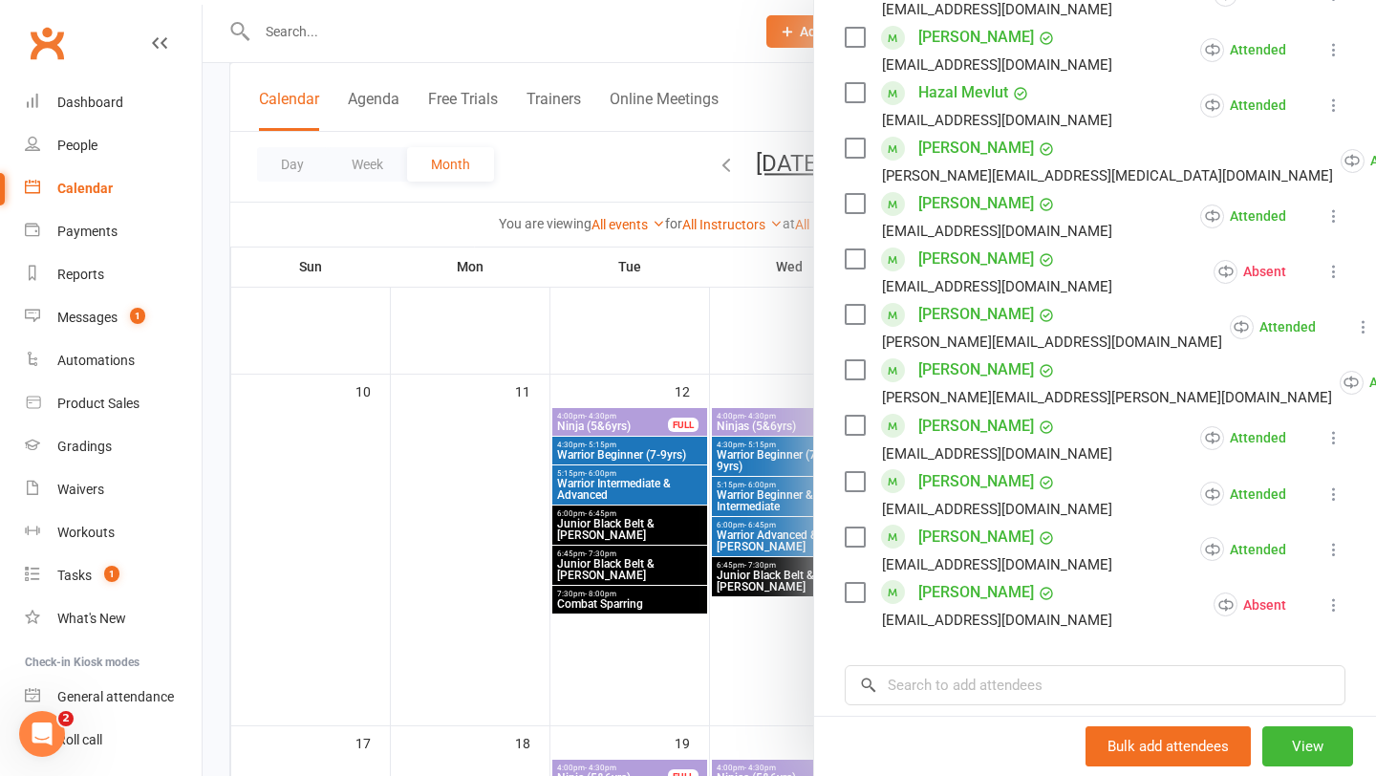
click at [771, 509] on div at bounding box center [789, 388] width 1173 height 776
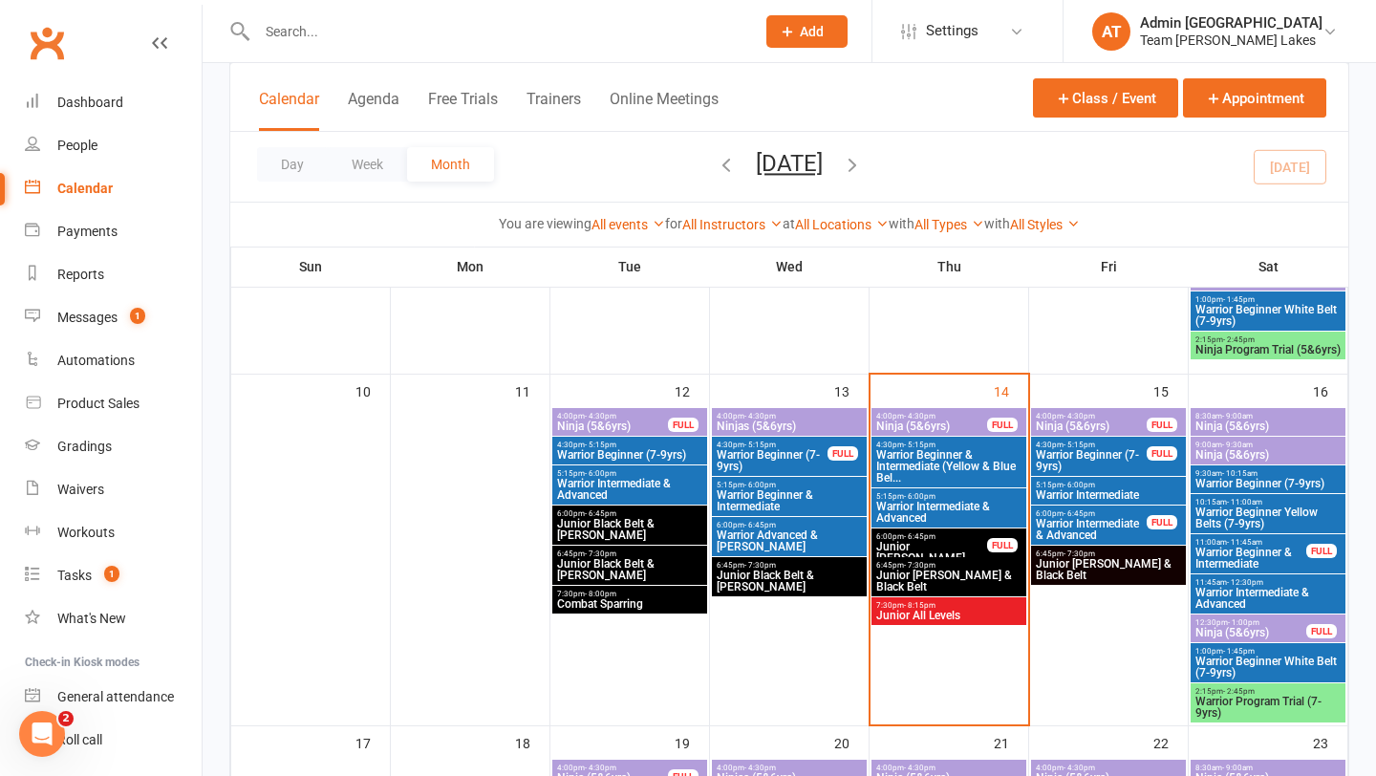
click at [799, 422] on span "Ninjas (5&6yrs)" at bounding box center [789, 425] width 147 height 11
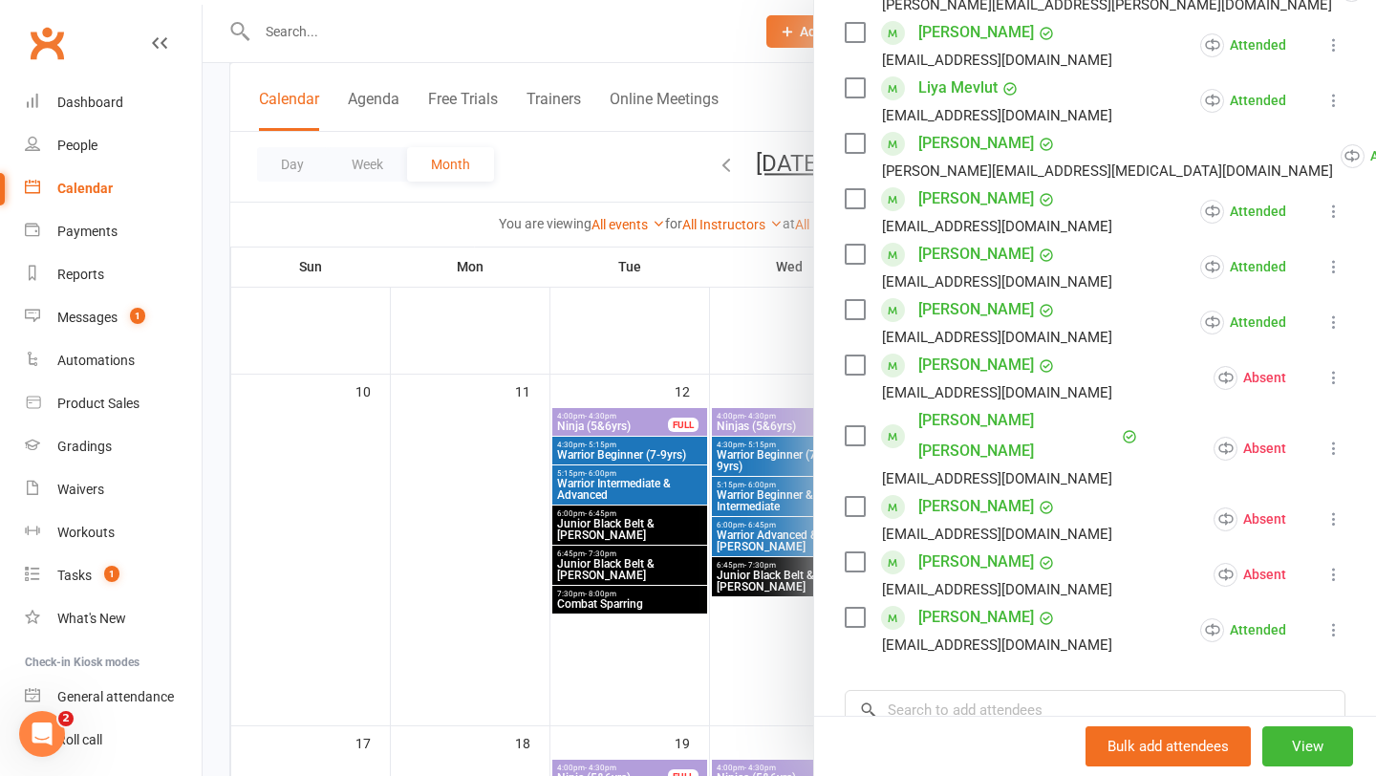
scroll to position [402, 0]
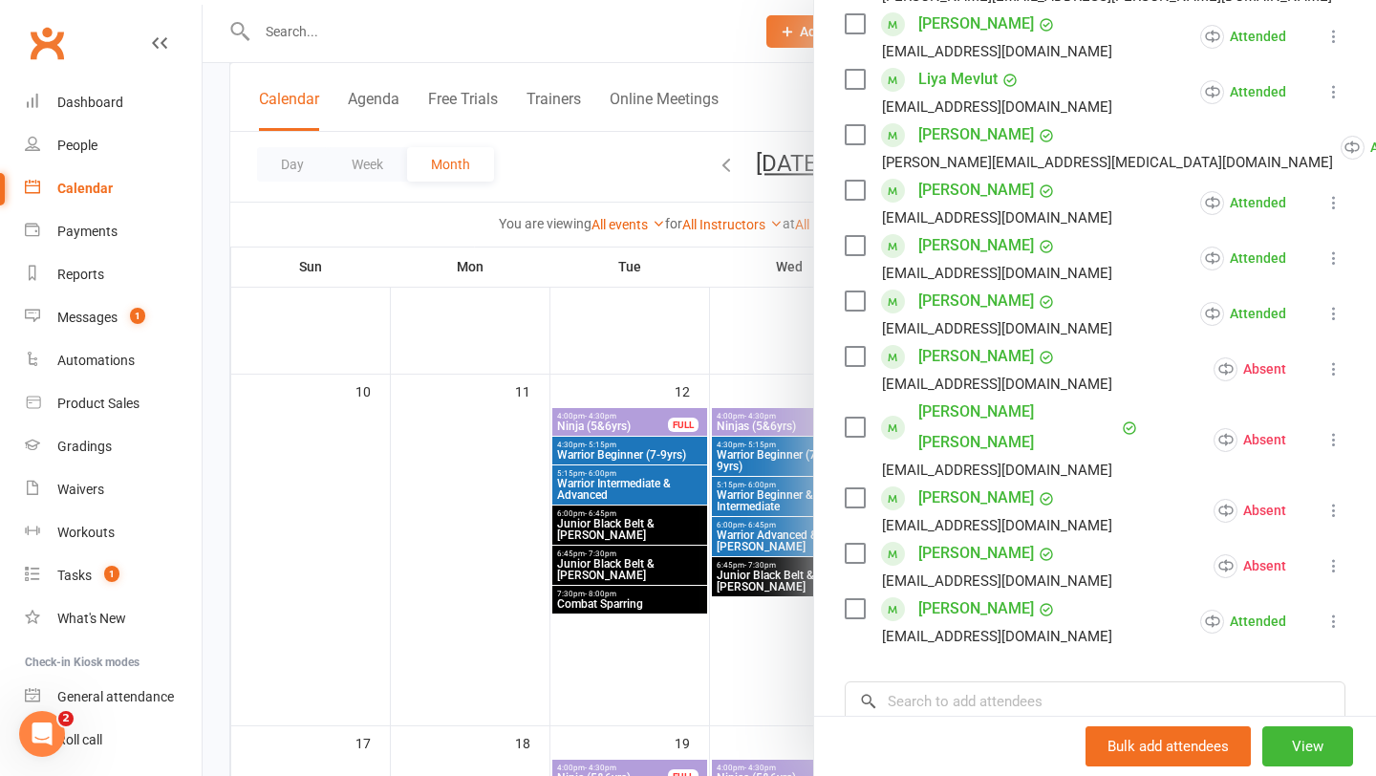
click at [94, 185] on div "Calendar" at bounding box center [84, 188] width 55 height 15
click at [92, 450] on div "Gradings" at bounding box center [84, 446] width 54 height 15
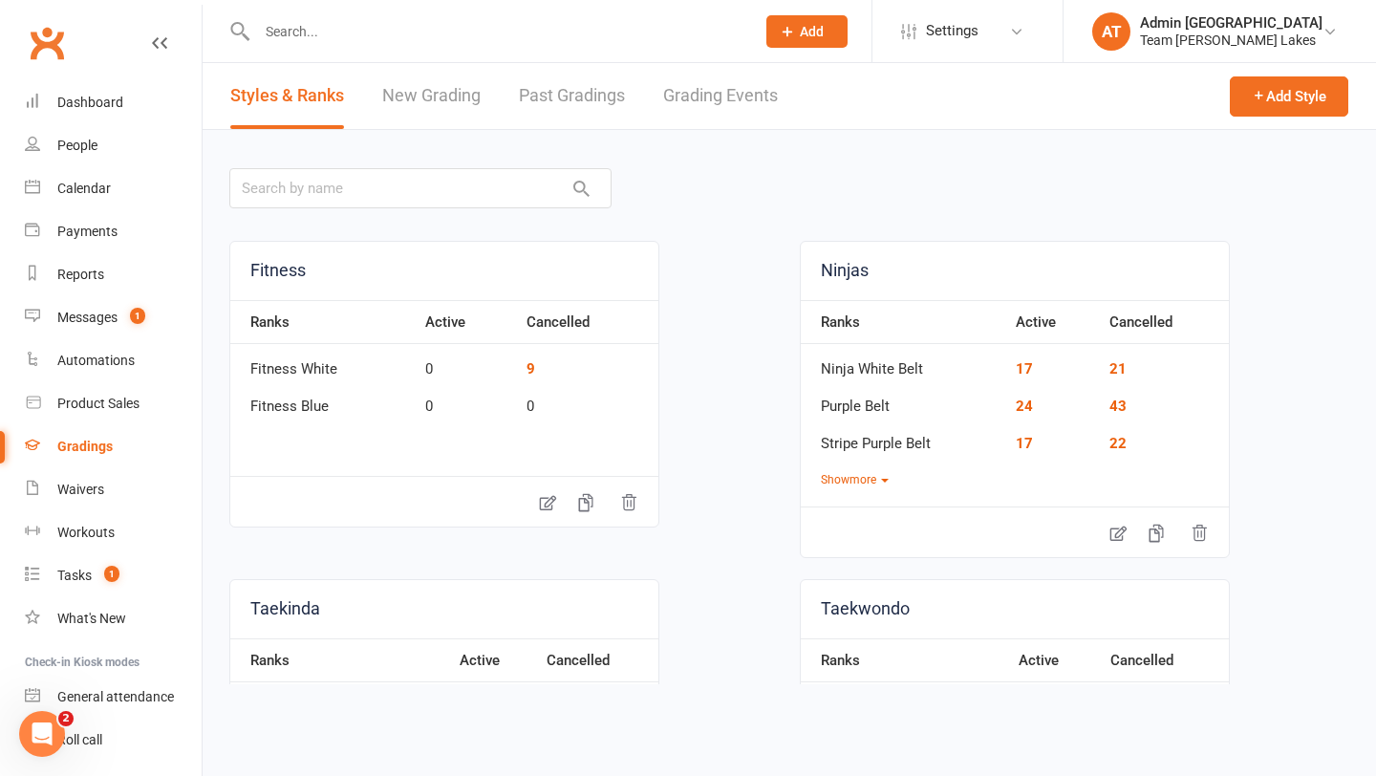
click at [693, 102] on link "Grading Events" at bounding box center [720, 96] width 115 height 66
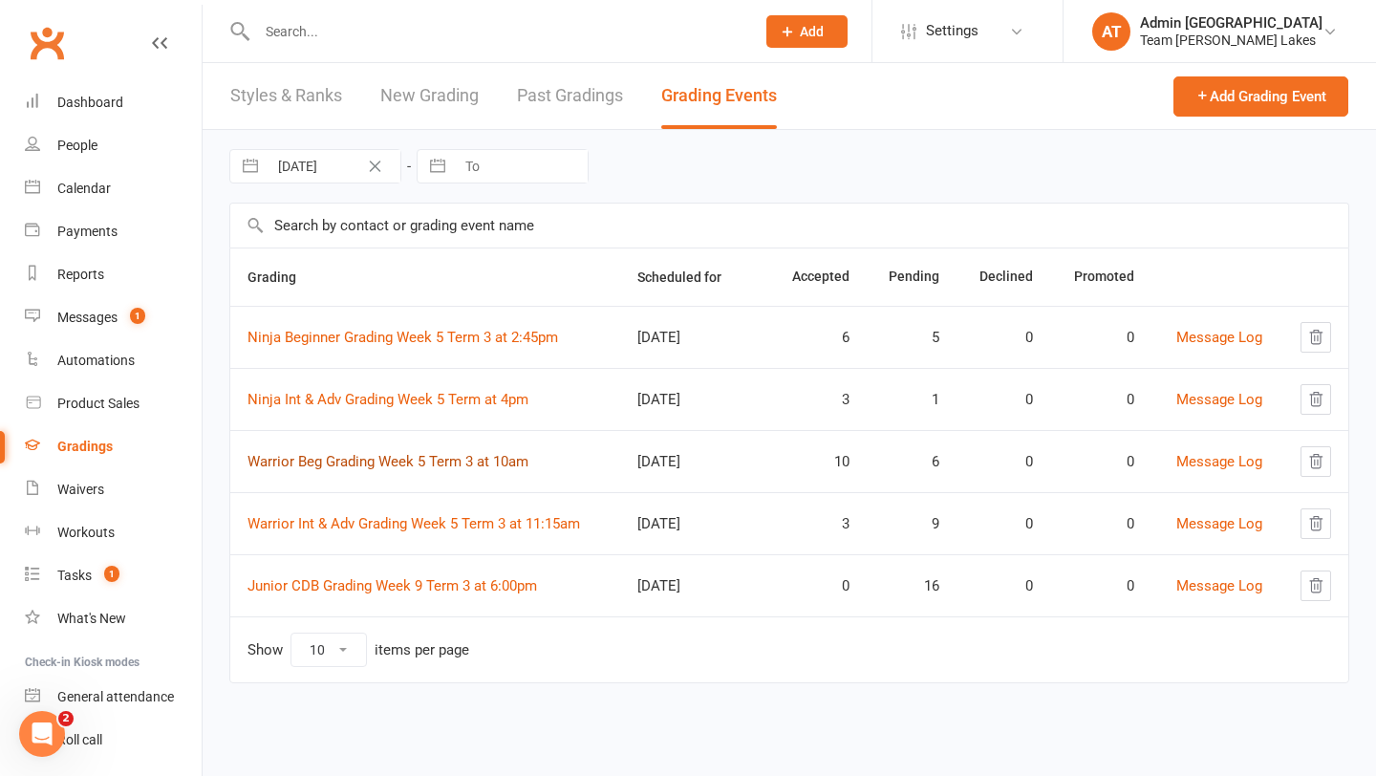
click at [416, 461] on link "Warrior Beg Grading Week 5 Term 3 at 10am" at bounding box center [387, 461] width 281 height 17
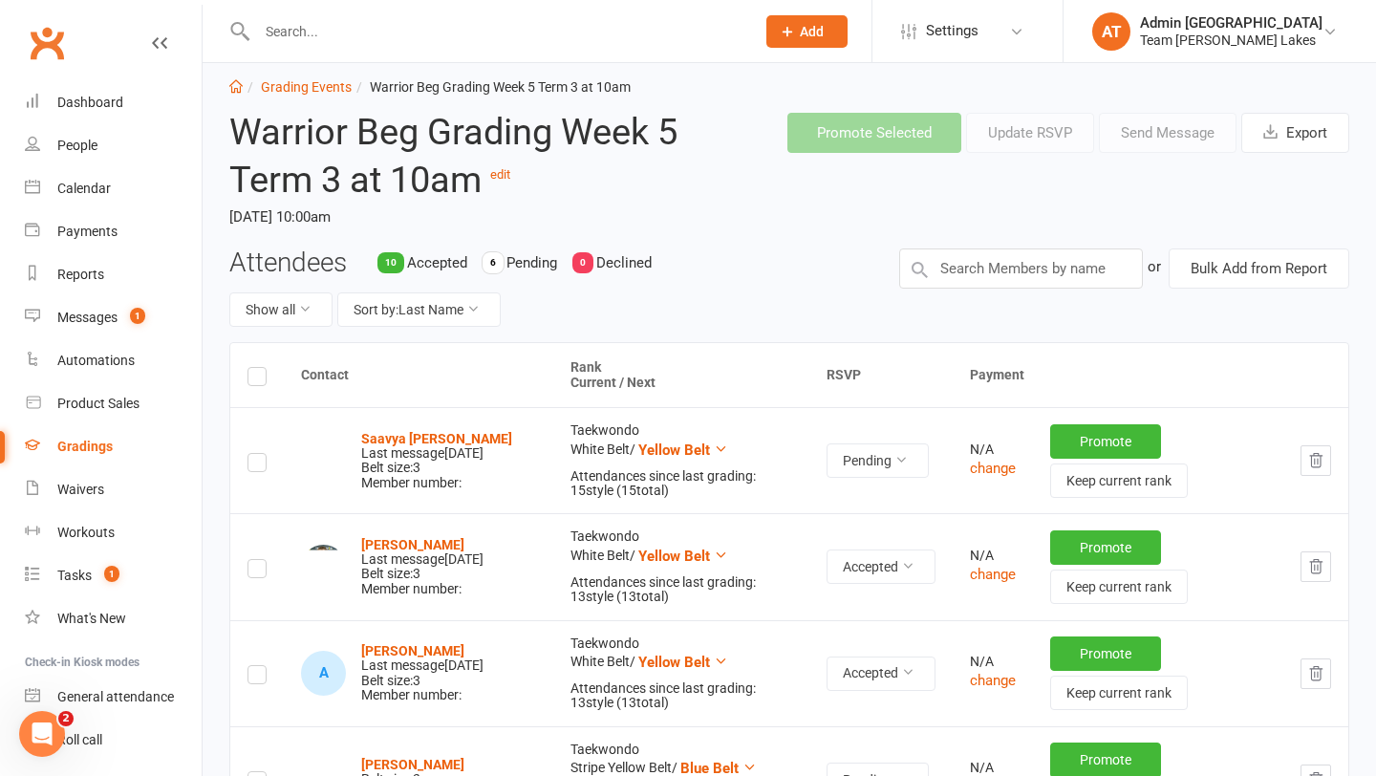
scroll to position [38, 0]
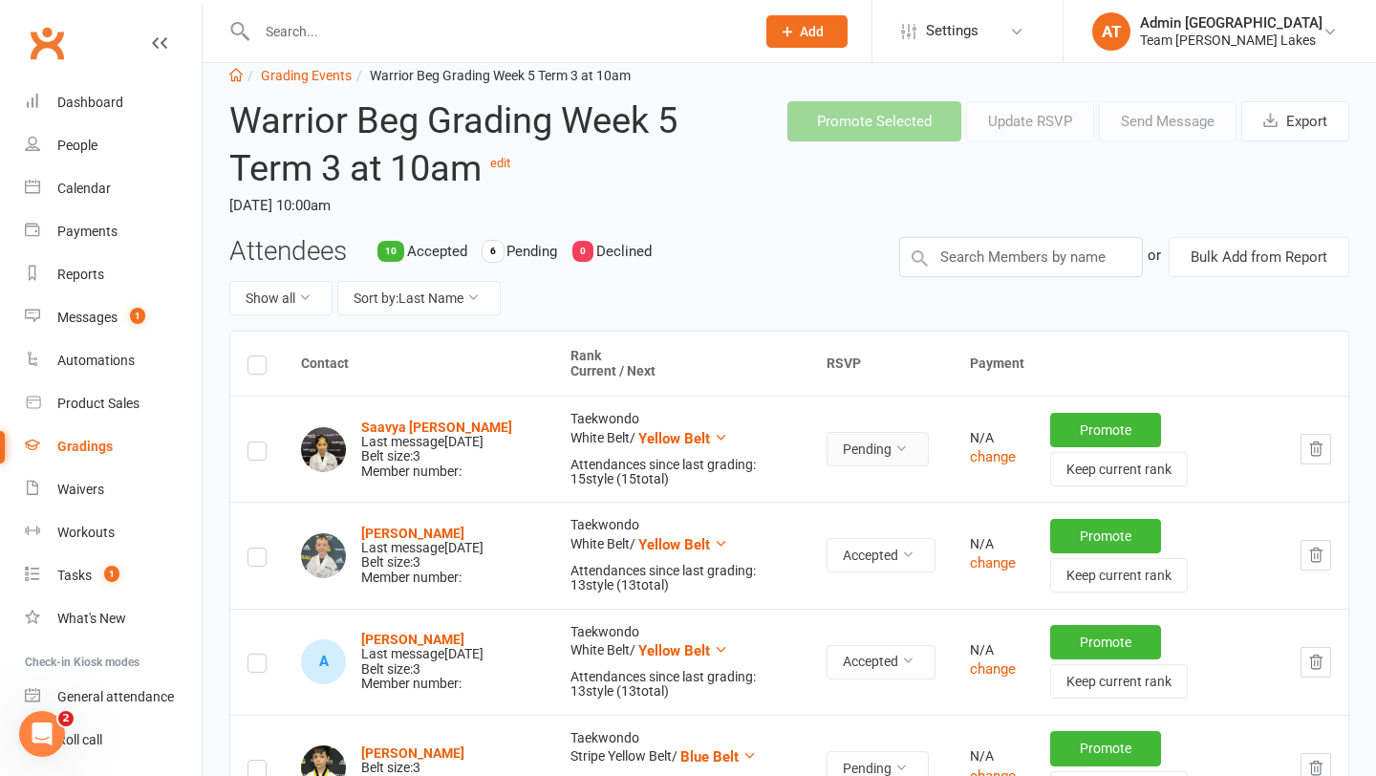
click at [882, 459] on button "Pending" at bounding box center [878, 449] width 102 height 34
click at [854, 493] on link "Accepted" at bounding box center [823, 492] width 189 height 38
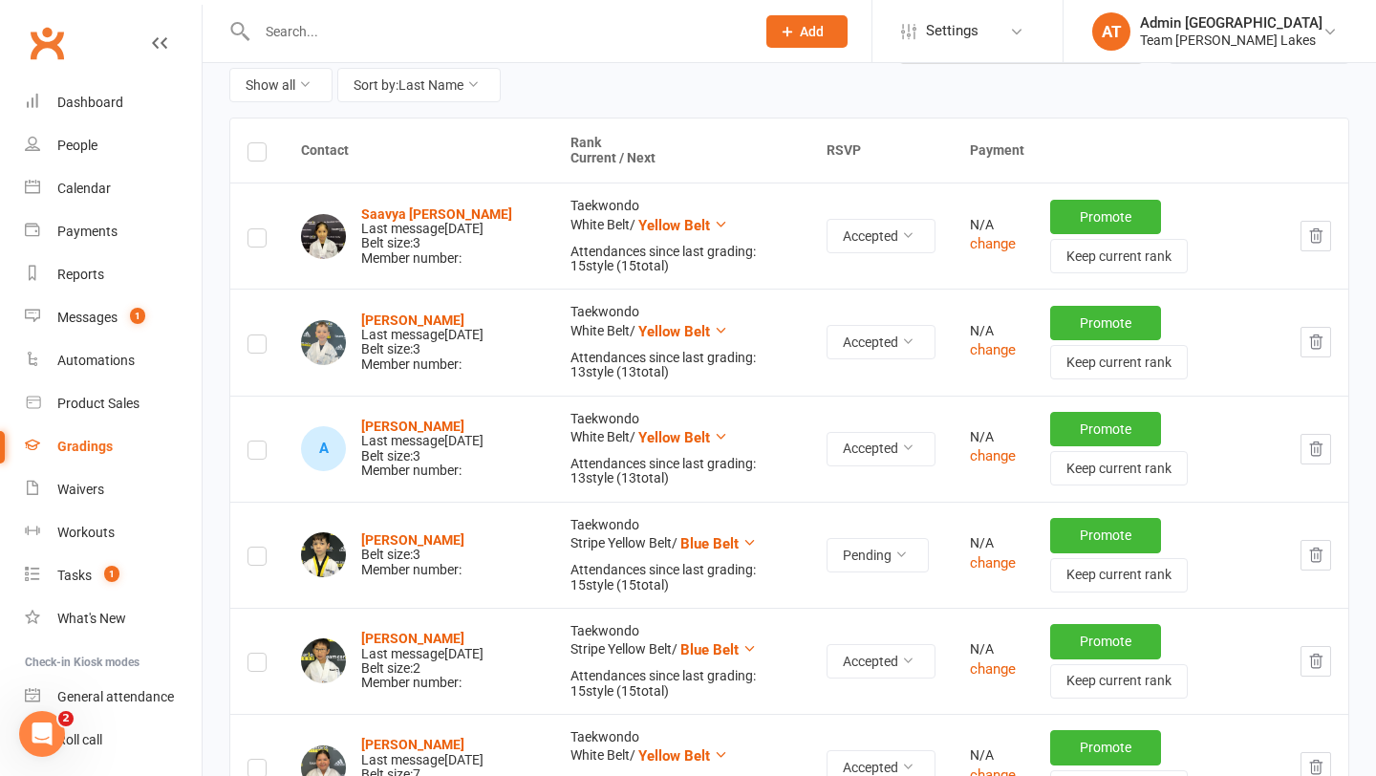
scroll to position [0, 0]
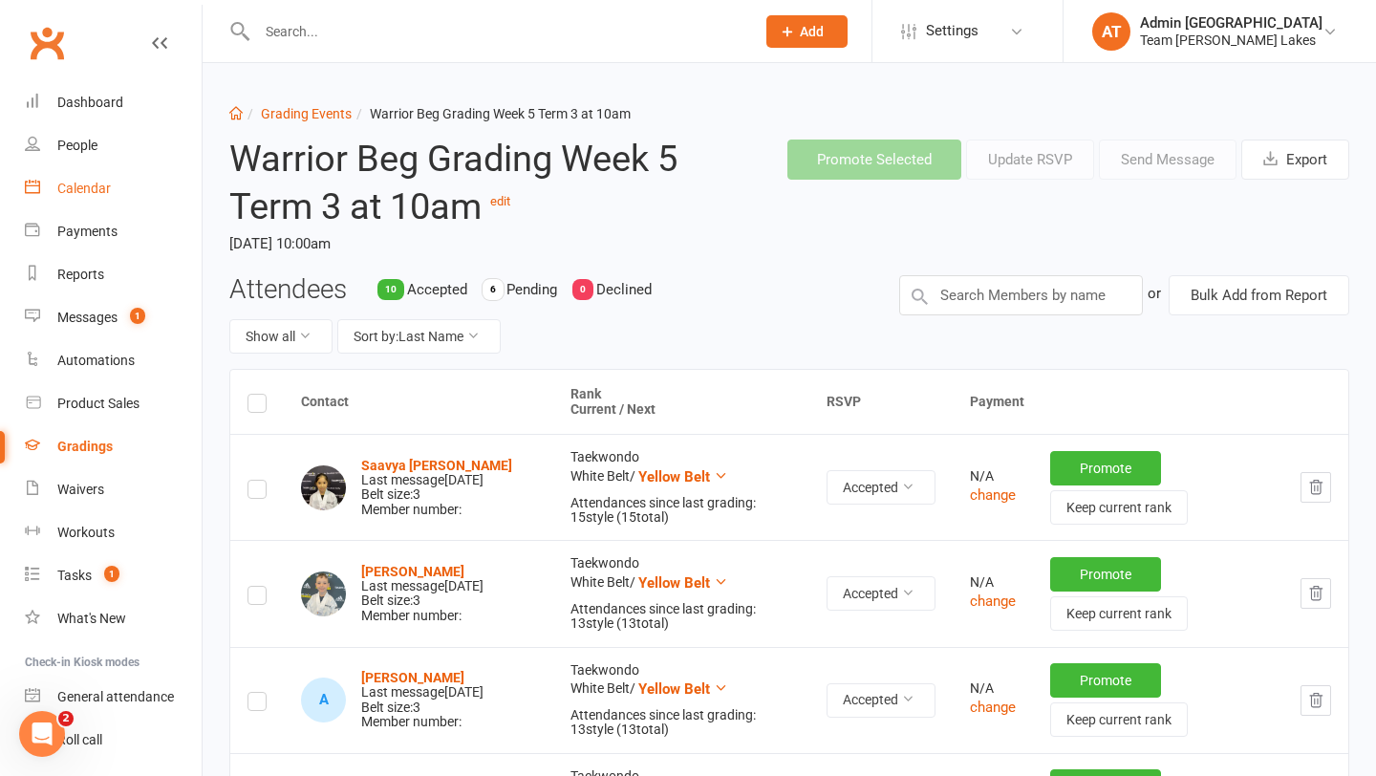
click at [76, 188] on div "Calendar" at bounding box center [84, 188] width 54 height 15
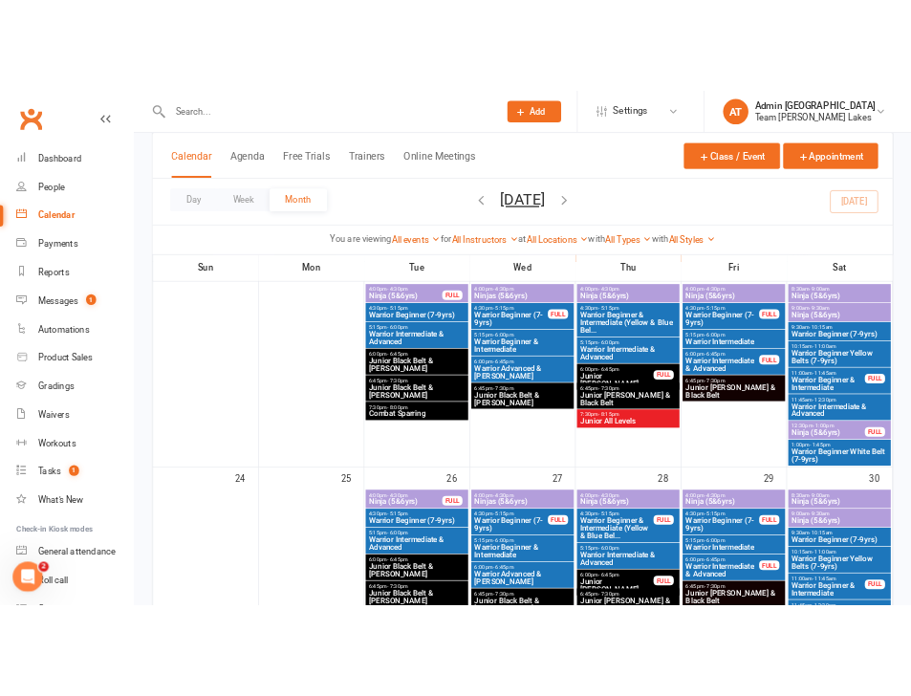
scroll to position [1255, 0]
